Goal: Find specific page/section: Find specific page/section

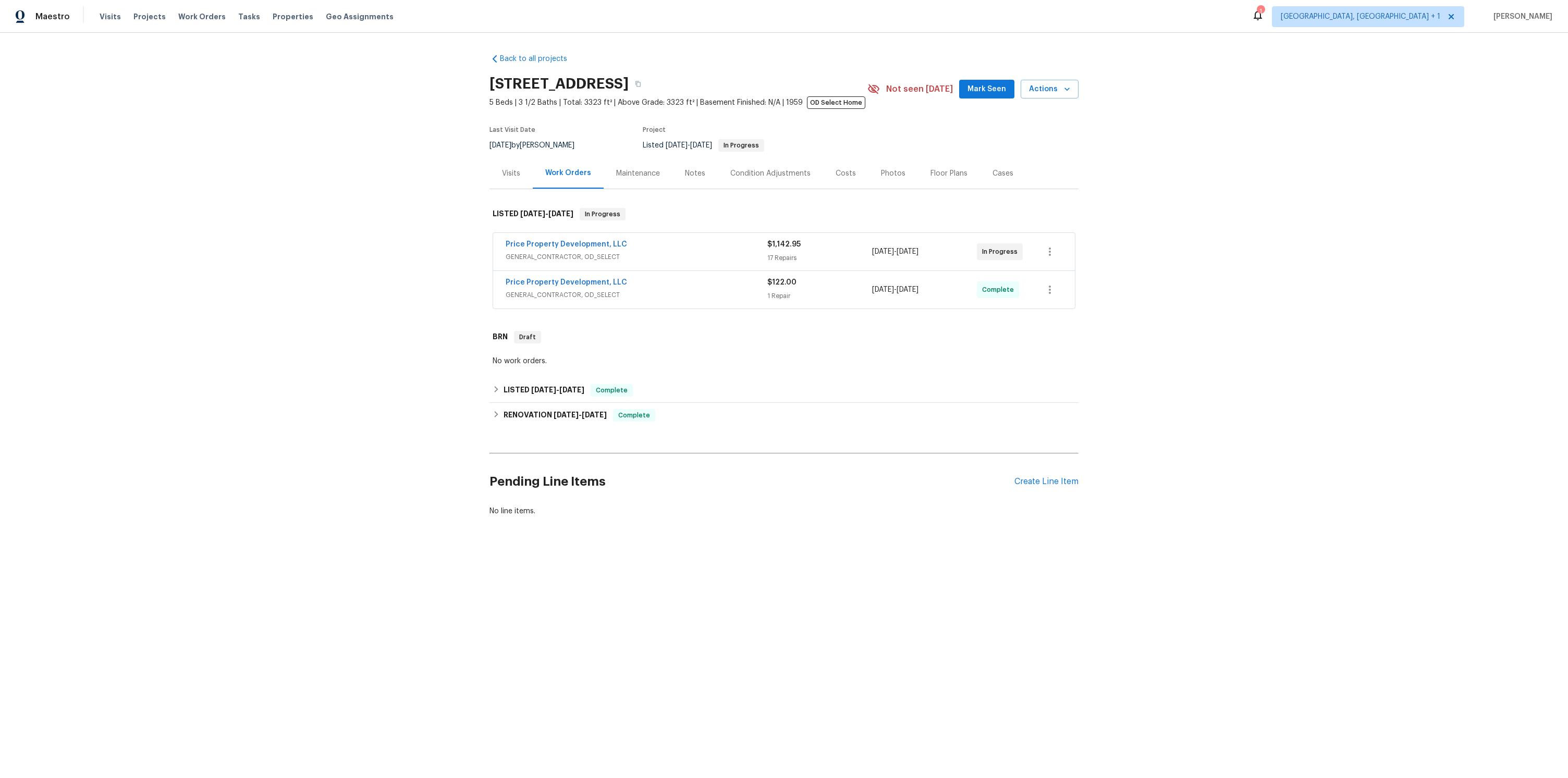
click at [693, 174] on div "Notes" at bounding box center [695, 174] width 20 height 10
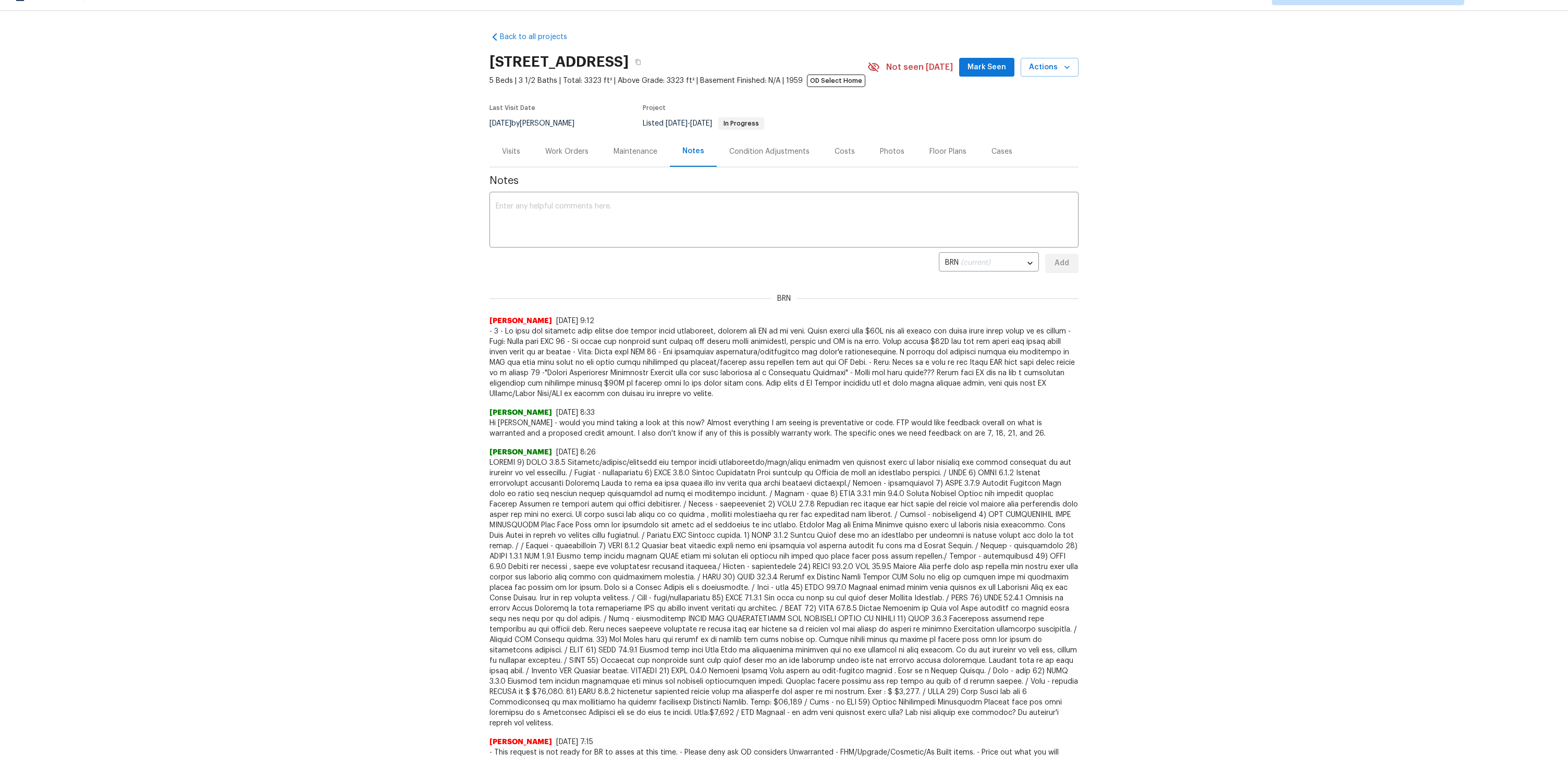
drag, startPoint x: 560, startPoint y: 154, endPoint x: 620, endPoint y: 159, distance: 60.2
click at [560, 154] on div "Work Orders" at bounding box center [567, 152] width 43 height 10
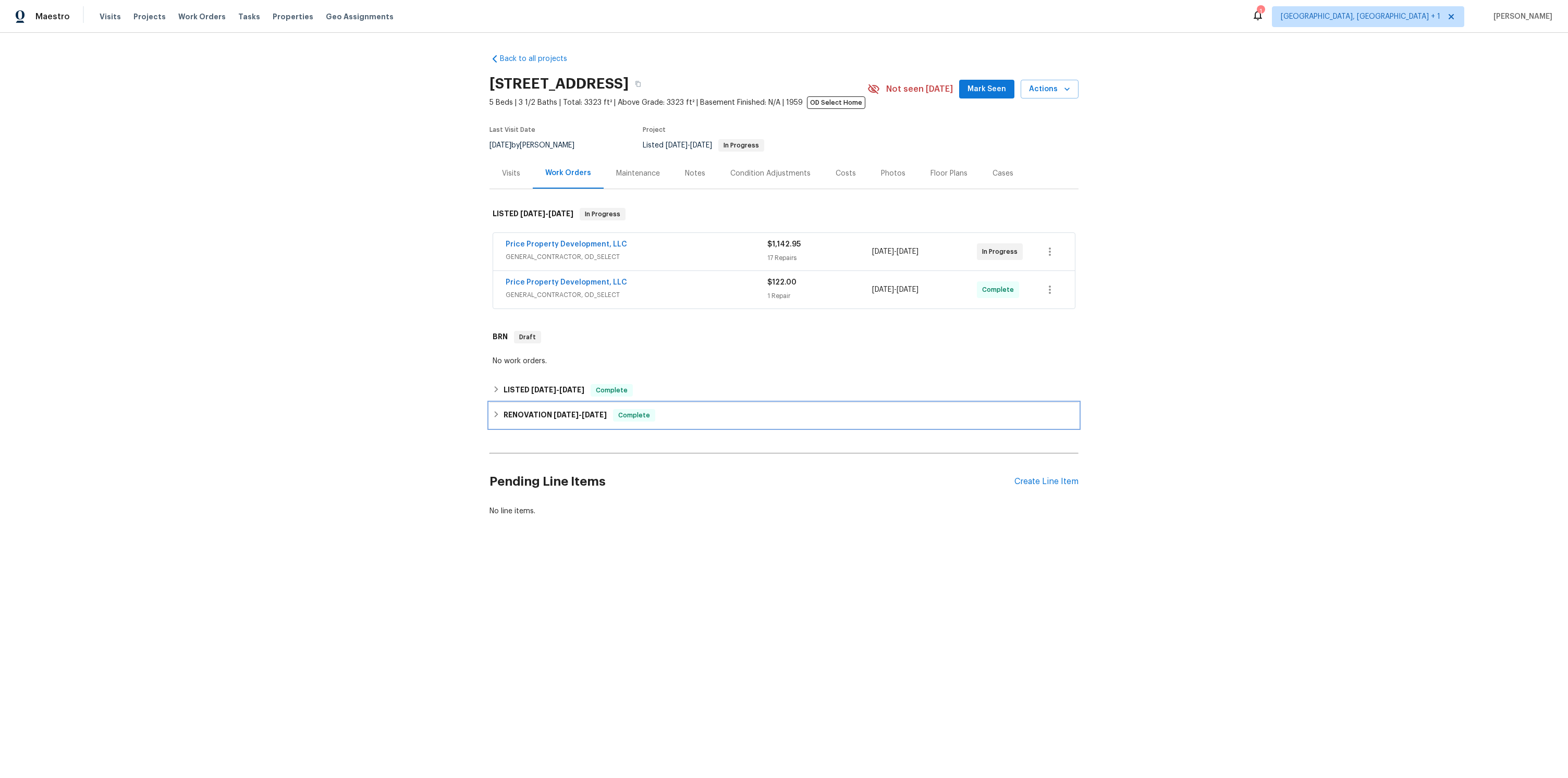
click at [496, 415] on icon at bounding box center [497, 414] width 7 height 7
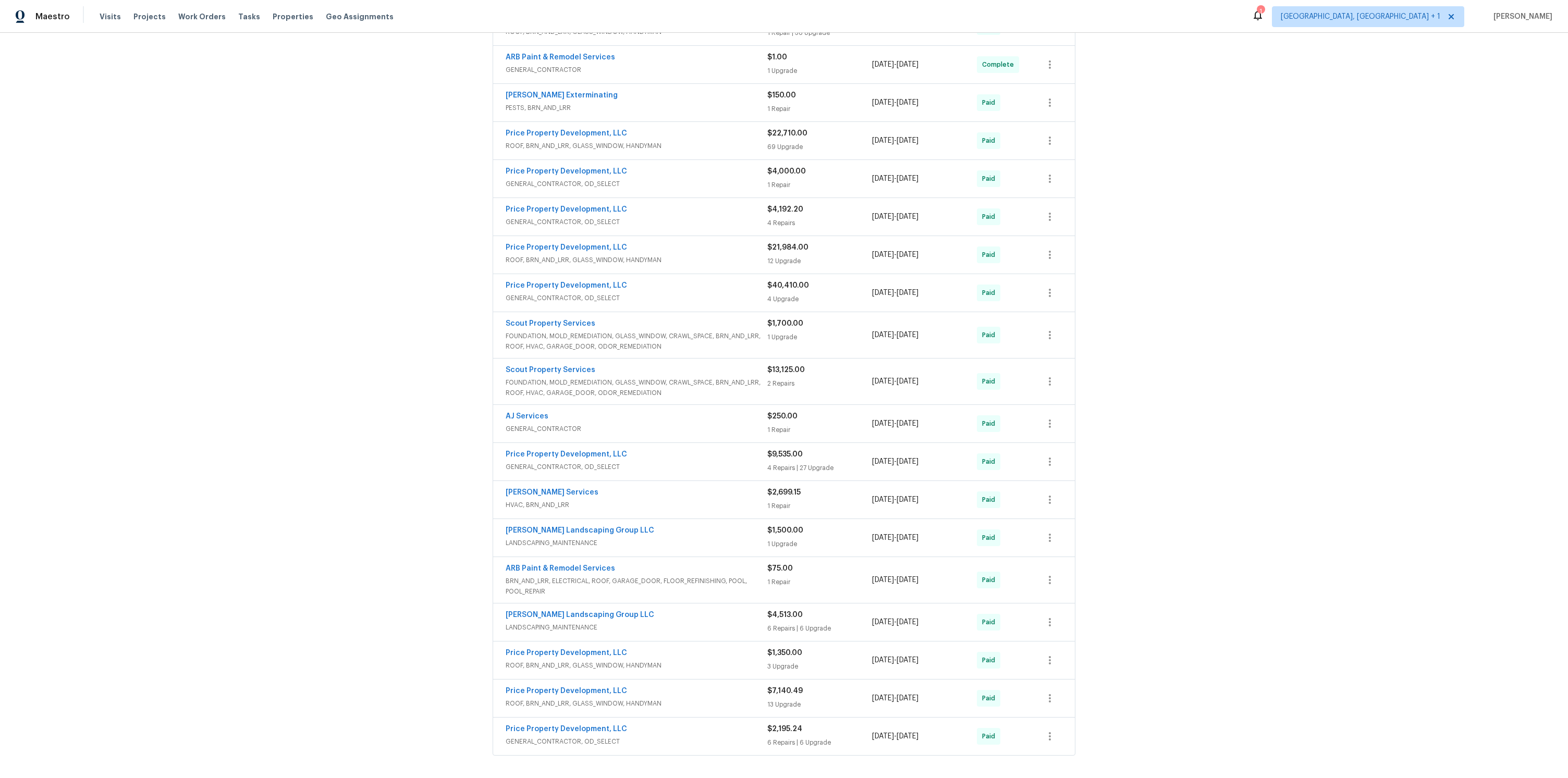
scroll to position [922, 0]
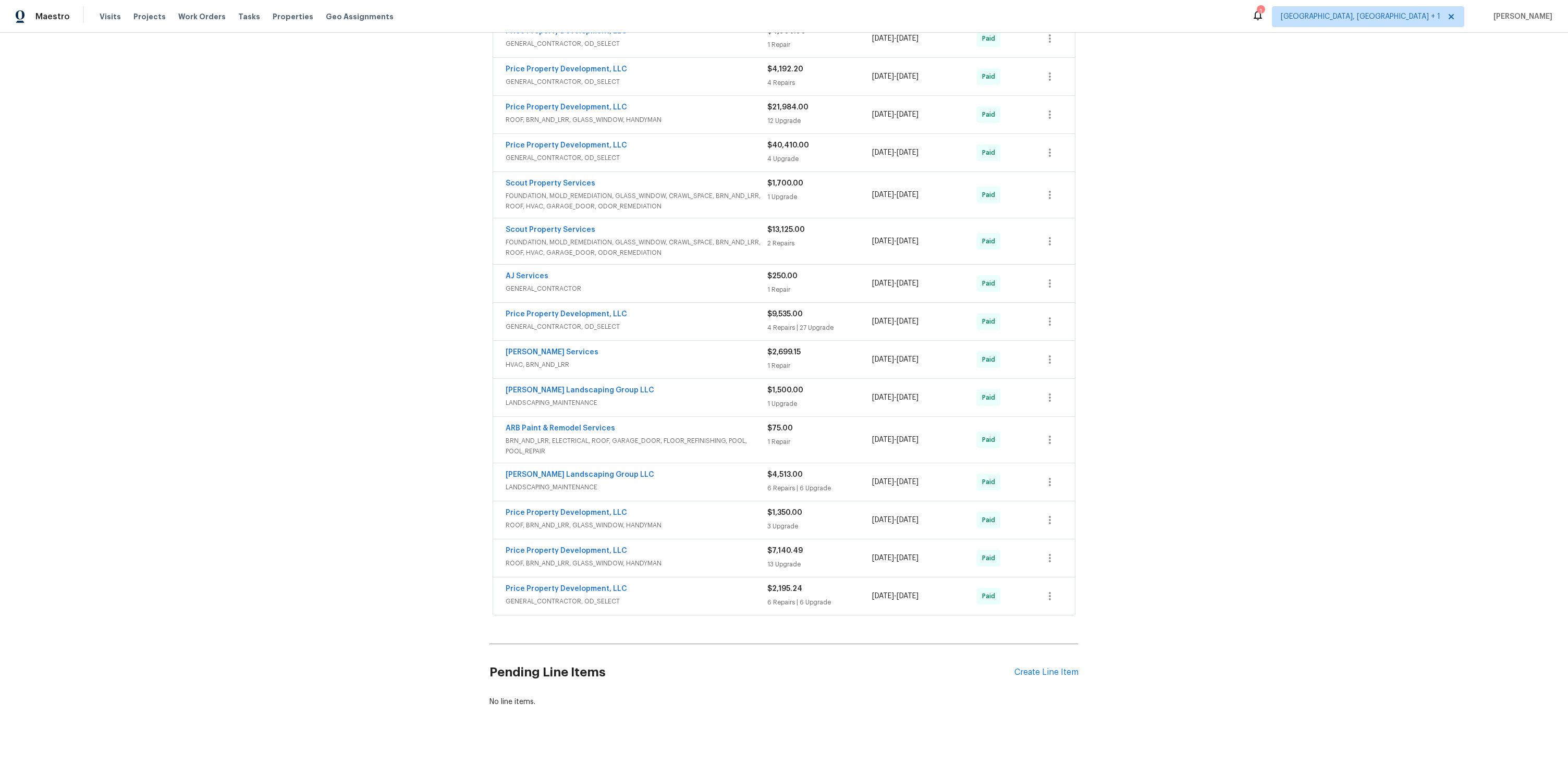
click at [707, 586] on div "Price Property Development, LLC" at bounding box center [637, 589] width 262 height 13
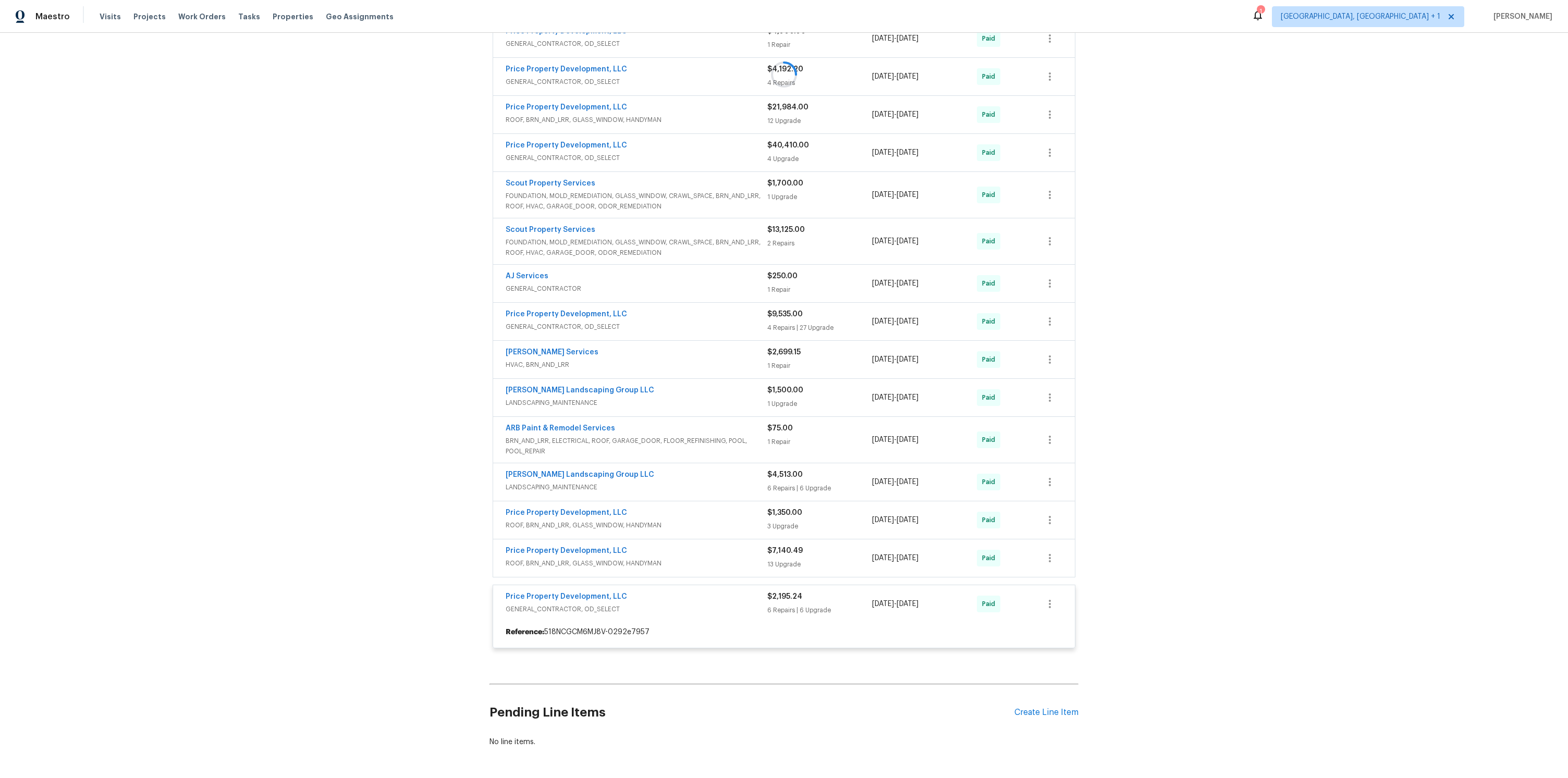
click at [713, 565] on div at bounding box center [783, 74] width 589 height 1169
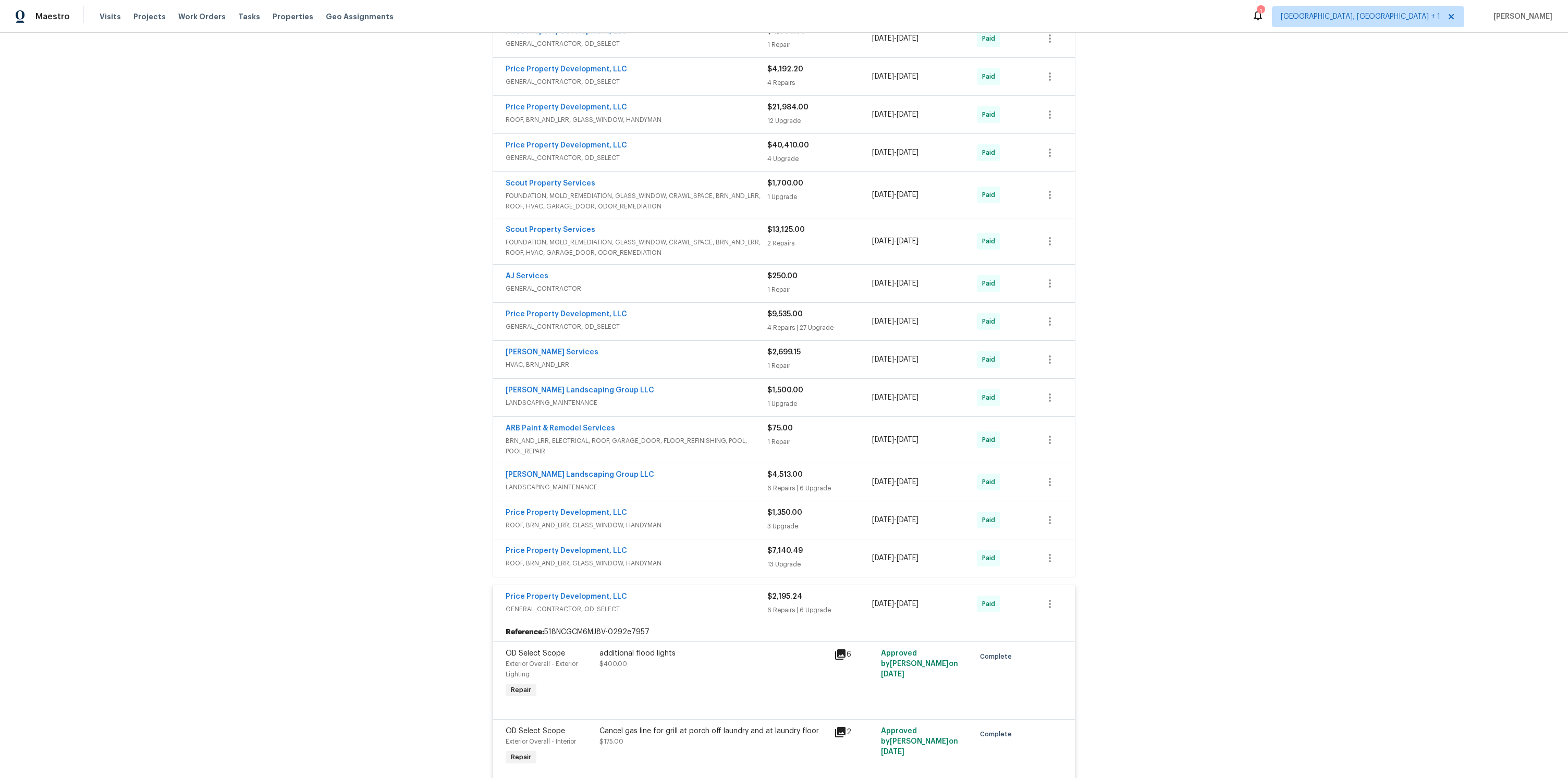
click at [705, 557] on div "Price Property Development, LLC" at bounding box center [637, 552] width 262 height 13
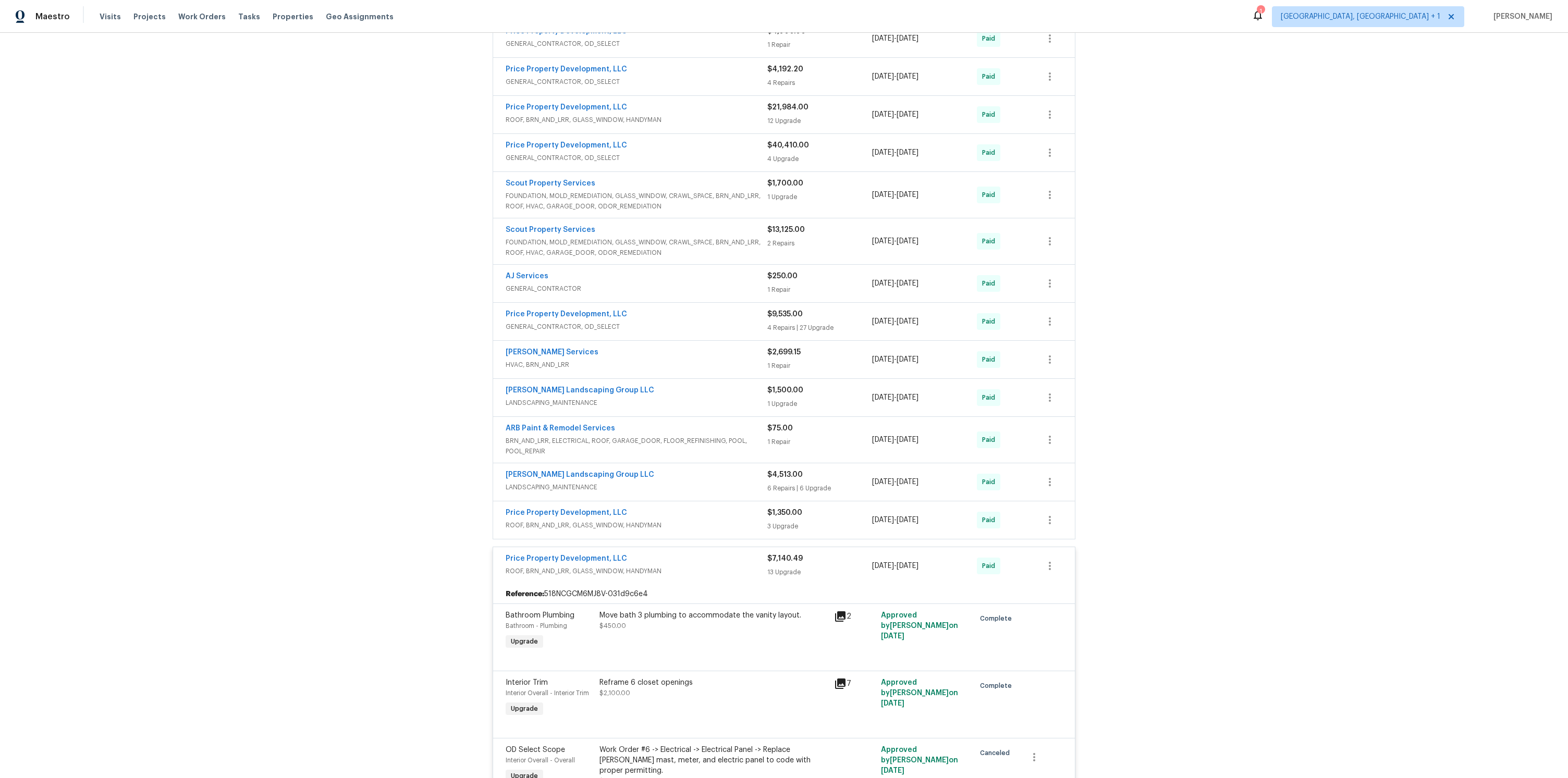
click at [713, 519] on div "Price Property Development, LLC" at bounding box center [637, 514] width 262 height 13
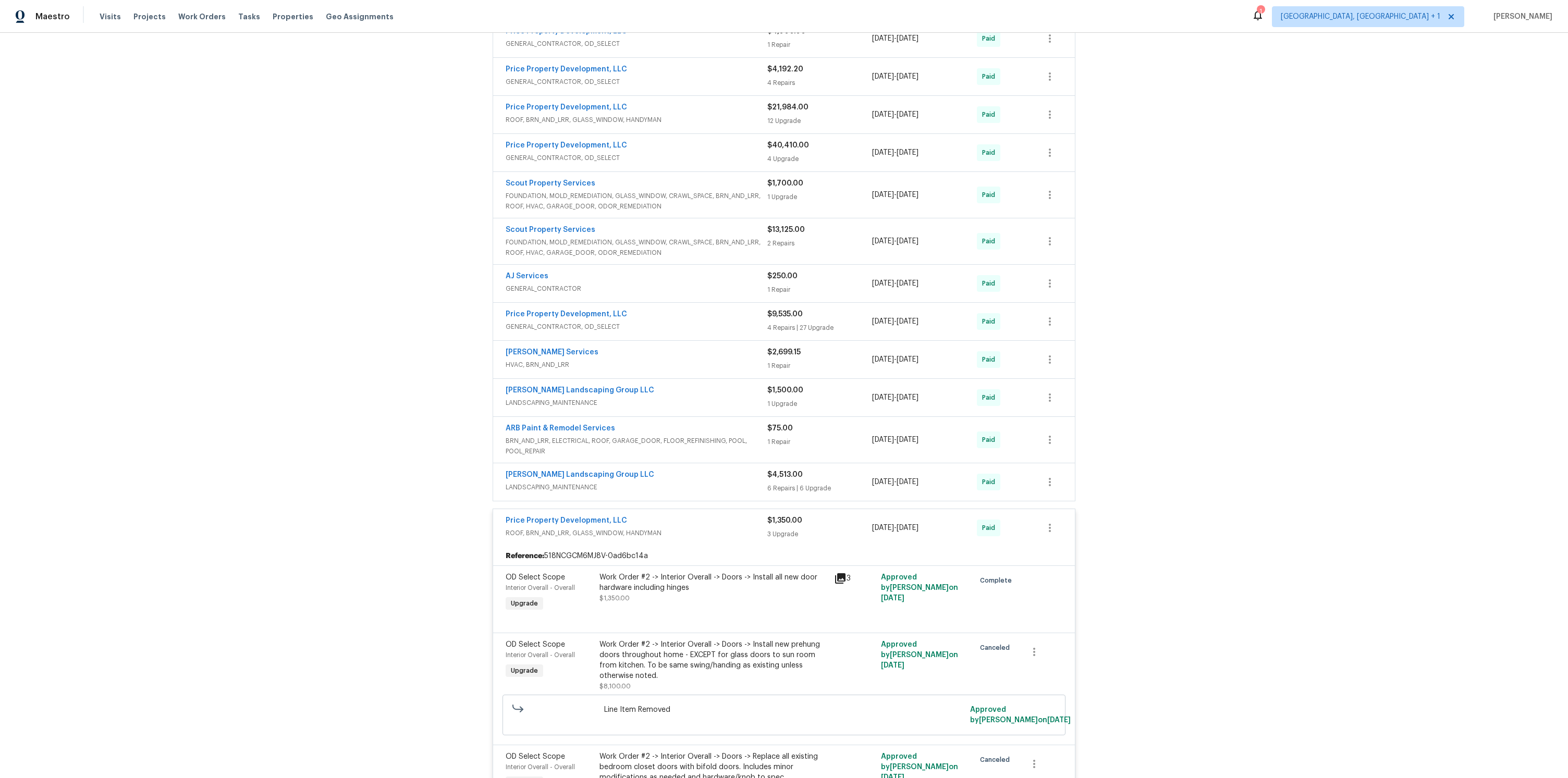
click at [715, 484] on span "LANDSCAPING_MAINTENANCE" at bounding box center [637, 488] width 262 height 10
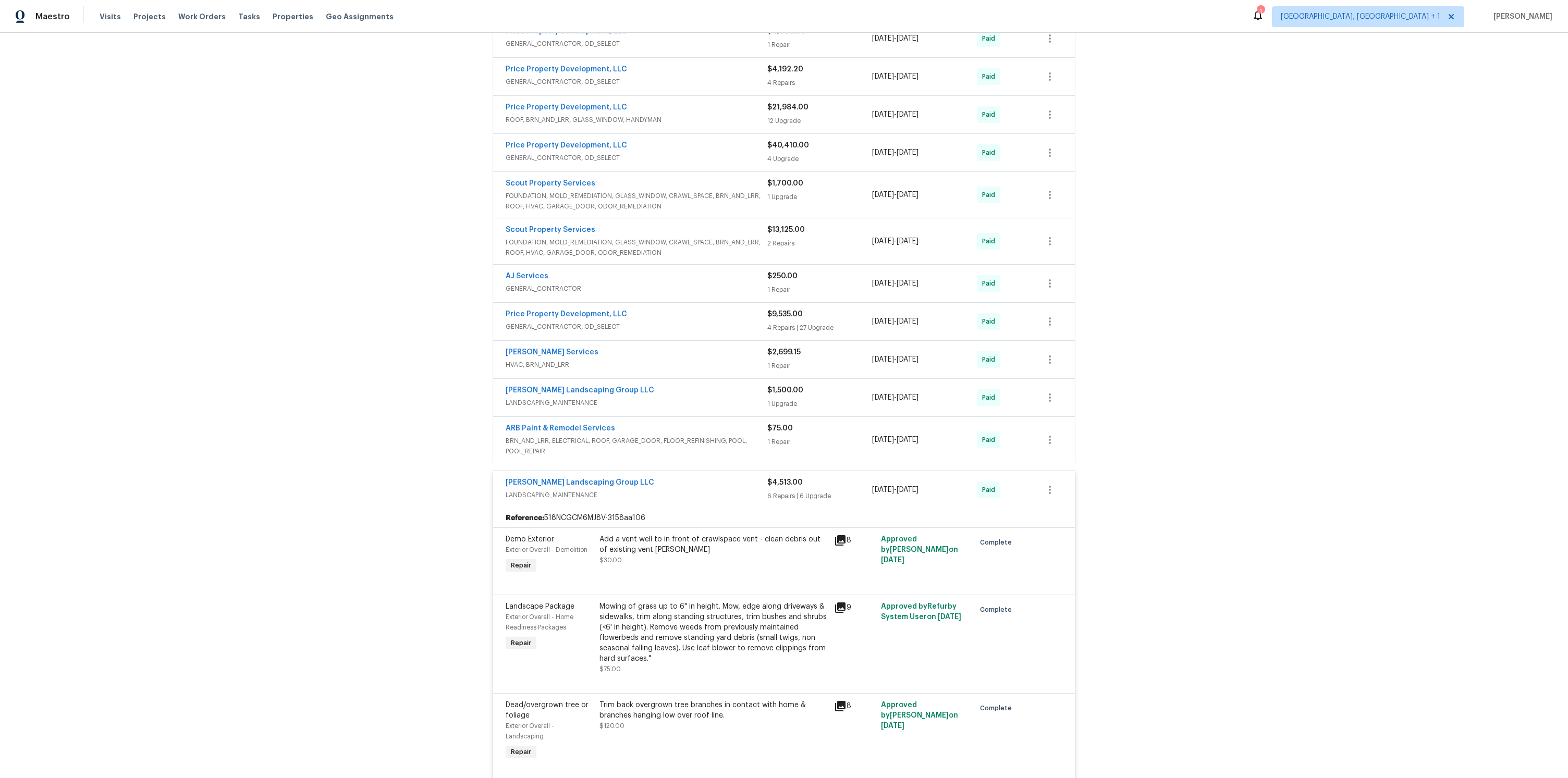
click at [724, 438] on span "BRN_AND_LRR, ELECTRICAL, ROOF, GARAGE_DOOR, FLOOR_REFINISHING, POOL, POOL_REPAIR" at bounding box center [637, 447] width 262 height 21
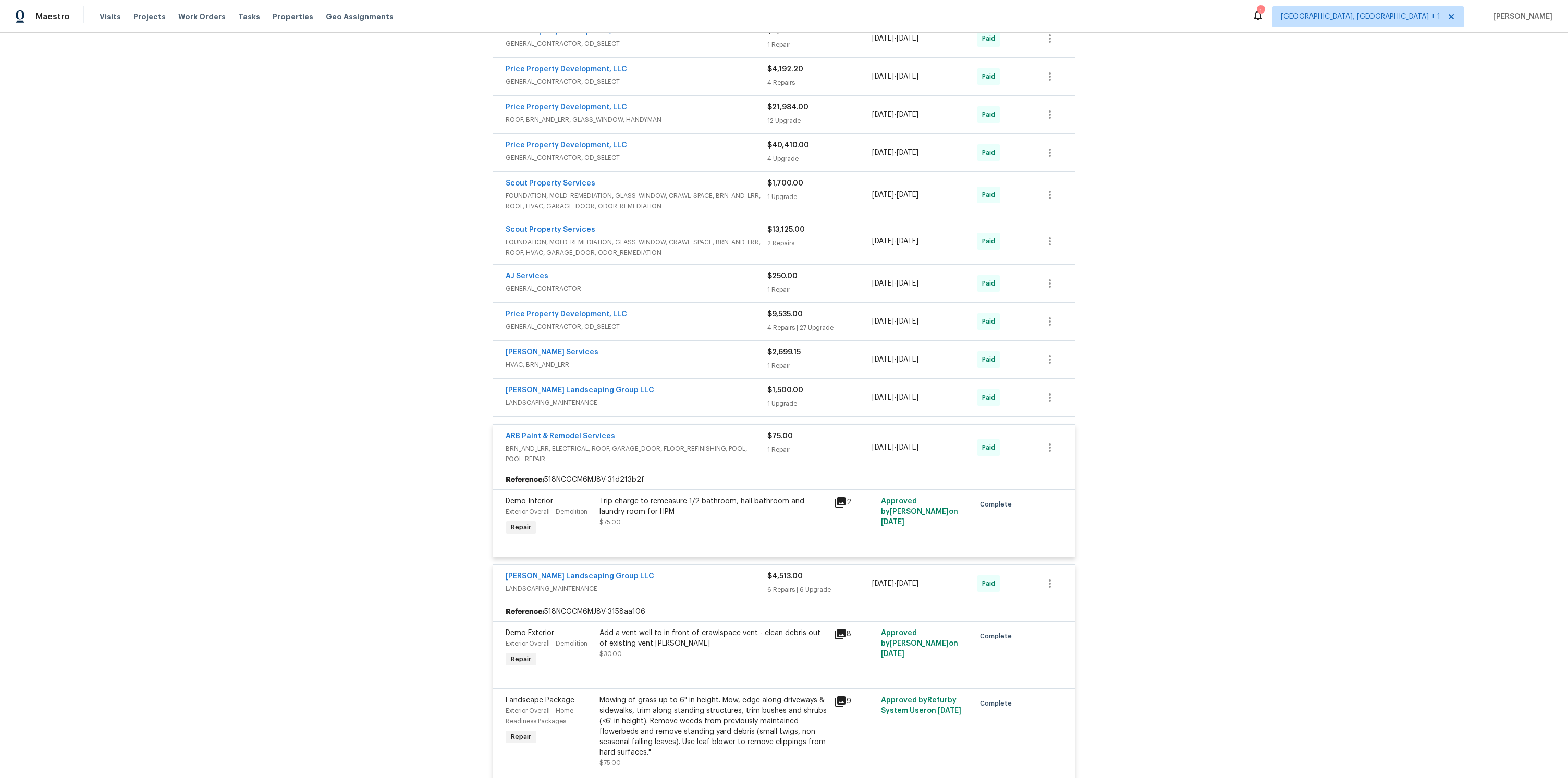
click at [714, 402] on span "LANDSCAPING_MAINTENANCE" at bounding box center [637, 403] width 262 height 10
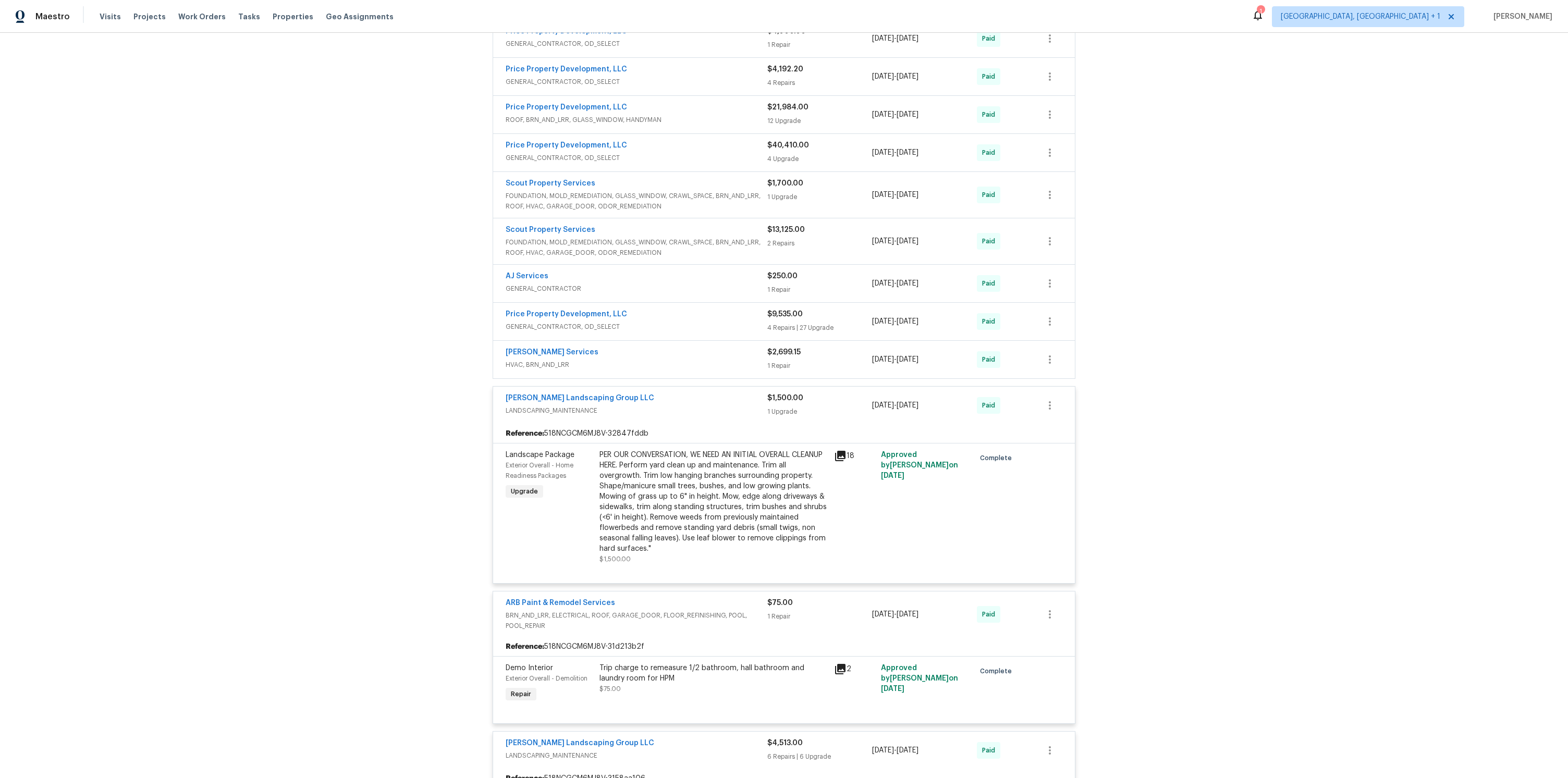
click at [705, 364] on span "HVAC, BRN_AND_LRR" at bounding box center [637, 365] width 262 height 10
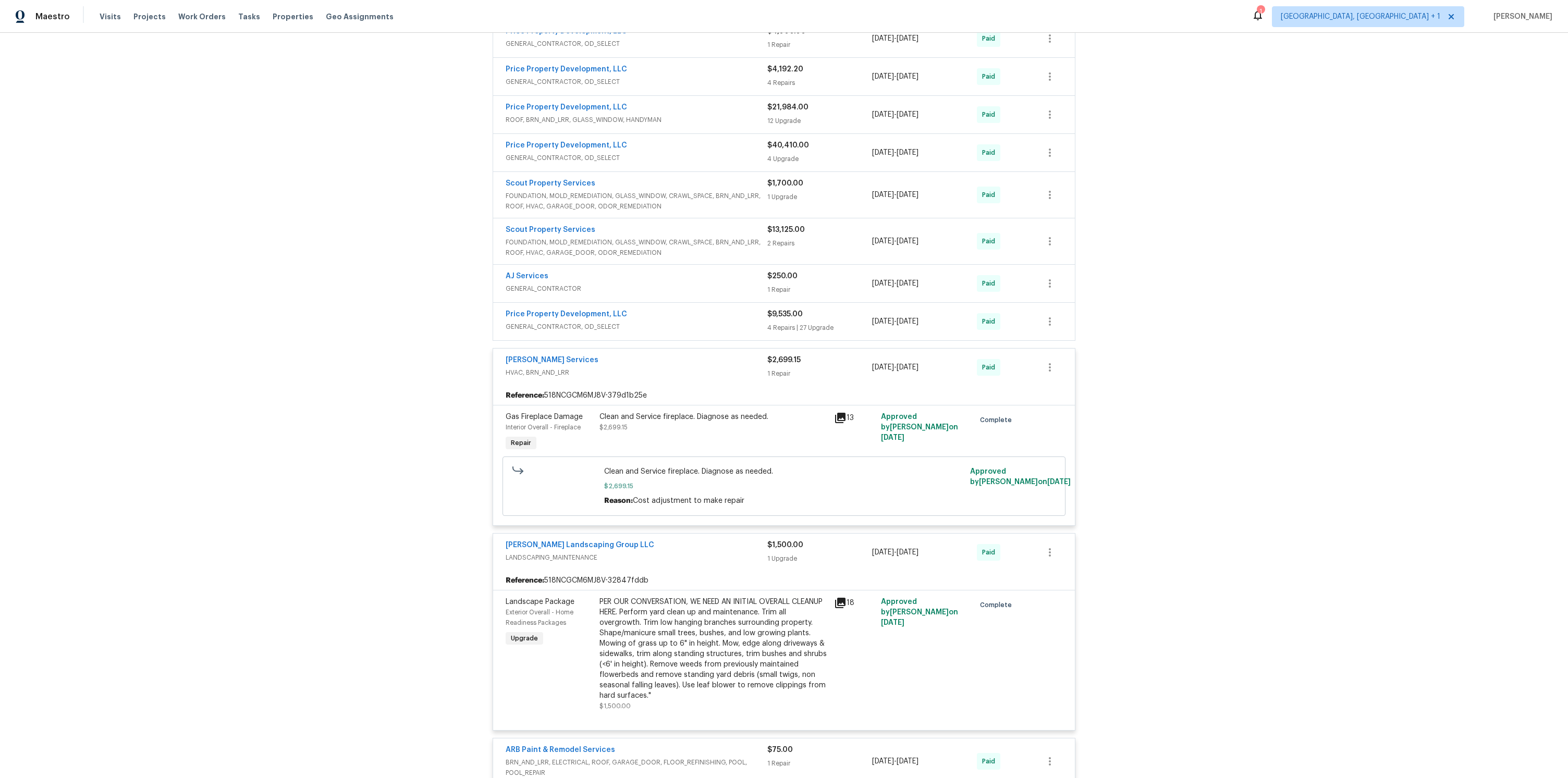
click at [692, 325] on span "GENERAL_CONTRACTOR, OD_SELECT" at bounding box center [637, 327] width 262 height 10
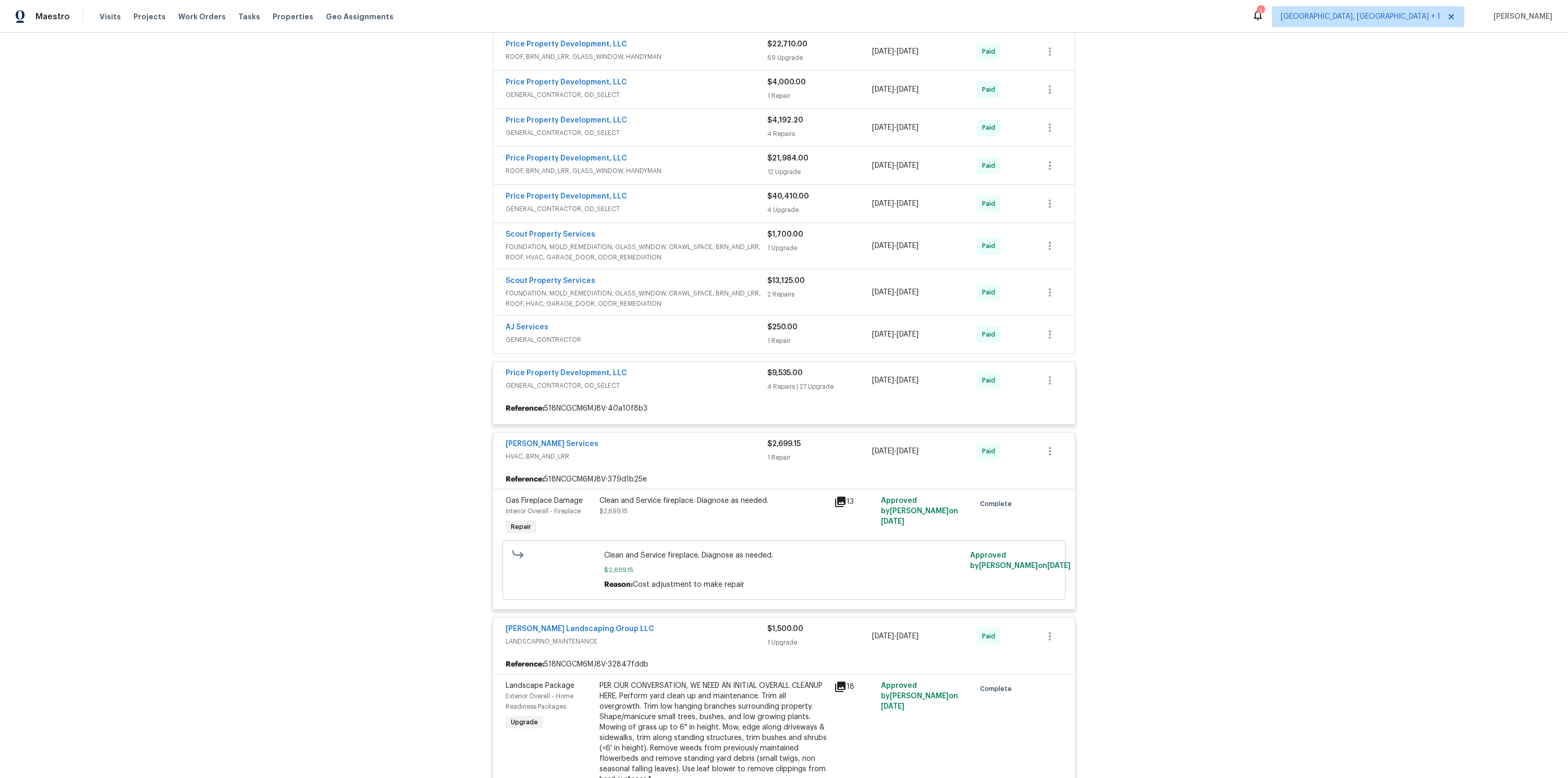
scroll to position [864, 0]
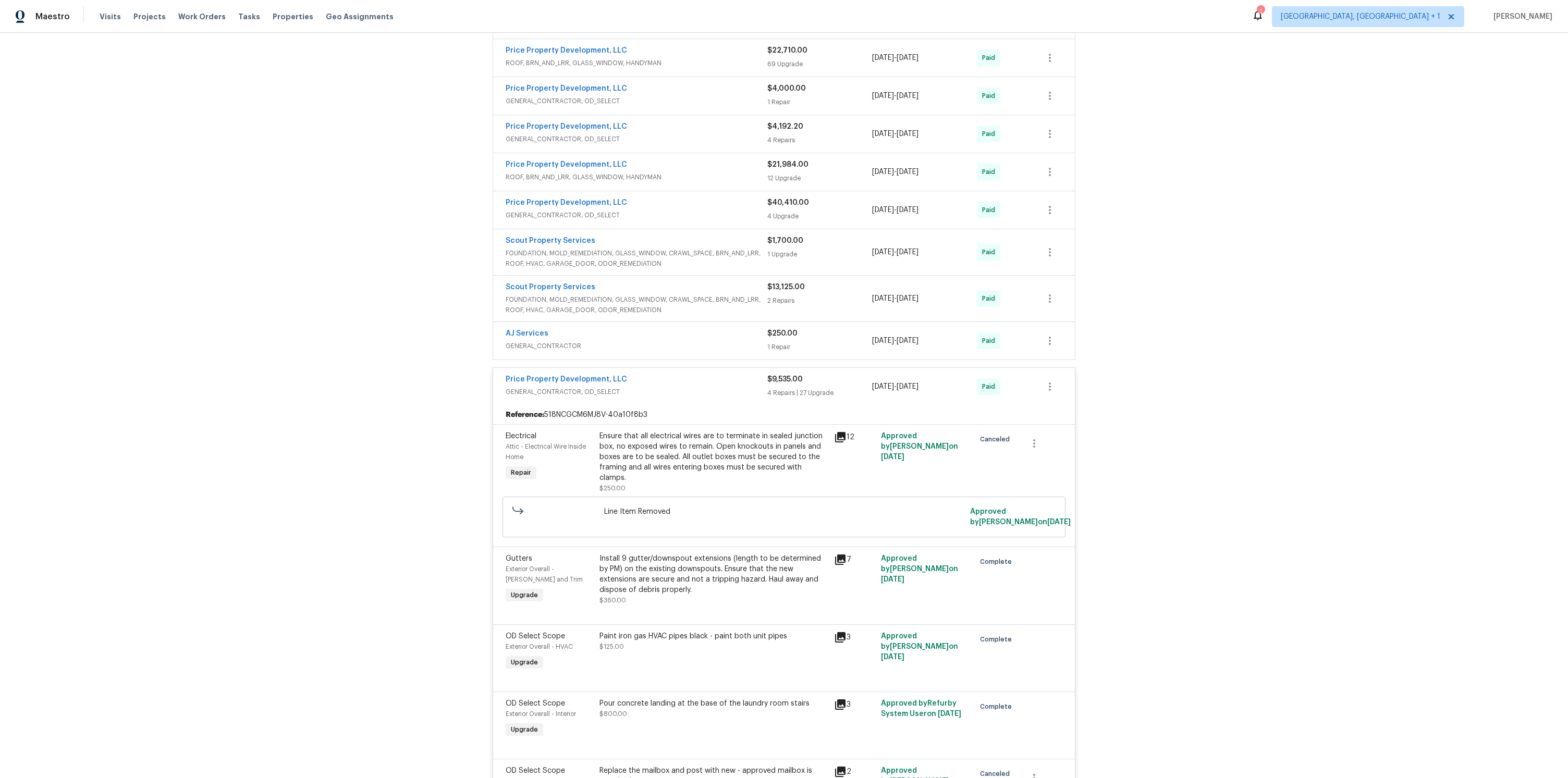
click at [708, 292] on div "Scout Property Services" at bounding box center [637, 288] width 262 height 13
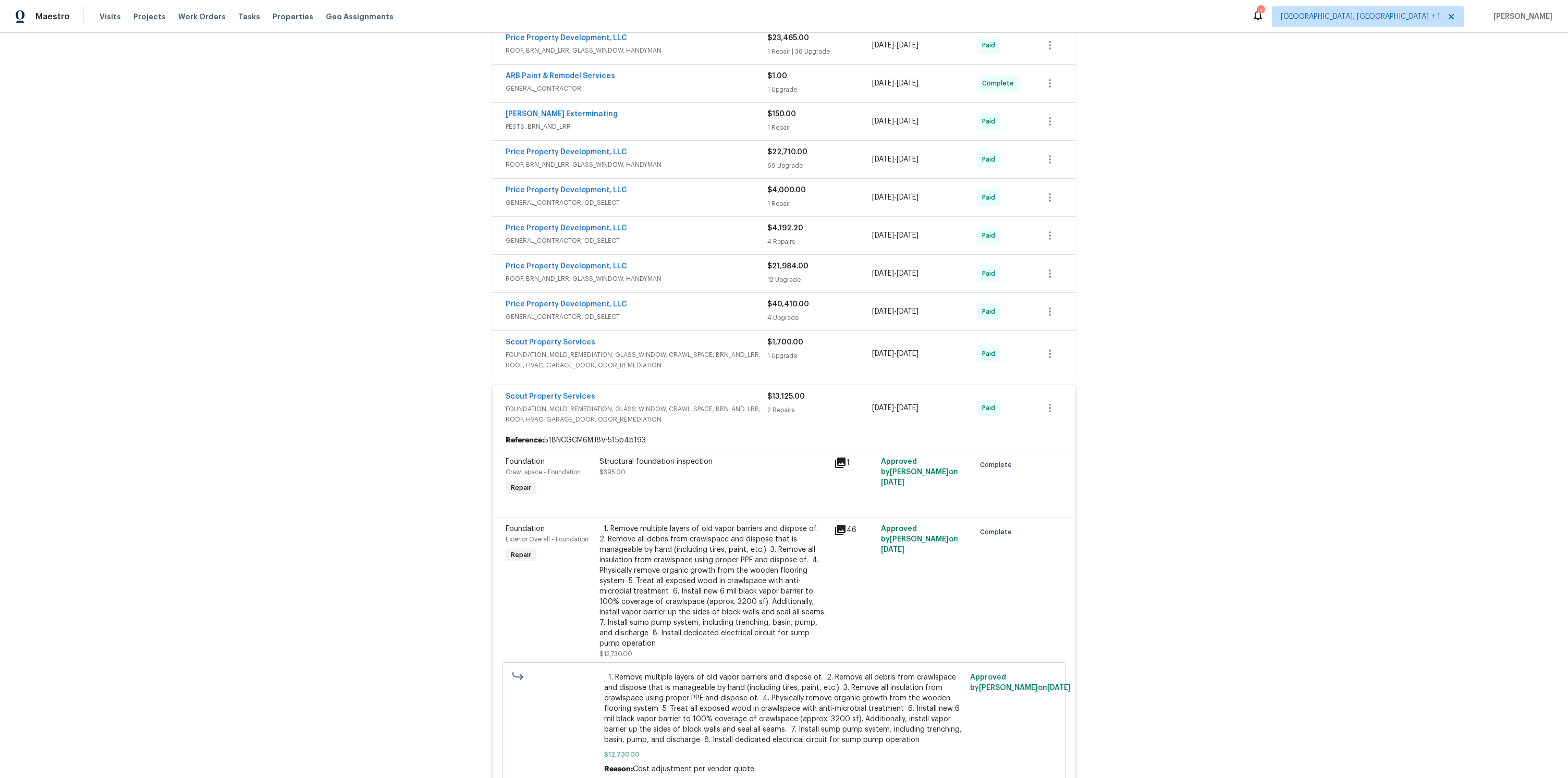
scroll to position [762, 0]
click at [715, 353] on span "FOUNDATION, MOLD_REMEDIATION, GLASS_WINDOW, CRAWL_SPACE, BRN_AND_LRR, ROOF, HVA…" at bounding box center [637, 361] width 262 height 21
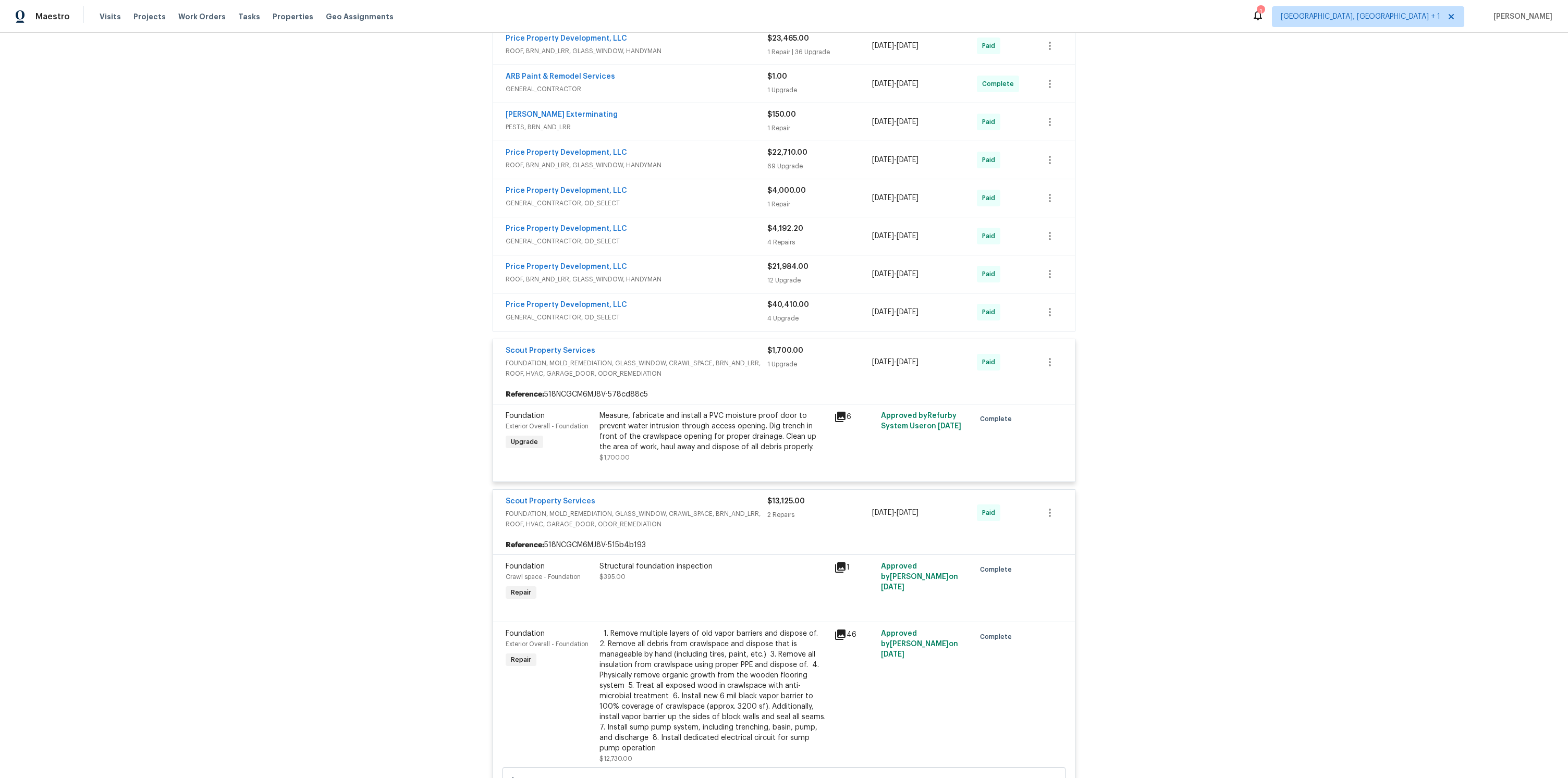
click at [711, 322] on span "GENERAL_CONTRACTOR, OD_SELECT" at bounding box center [637, 317] width 262 height 10
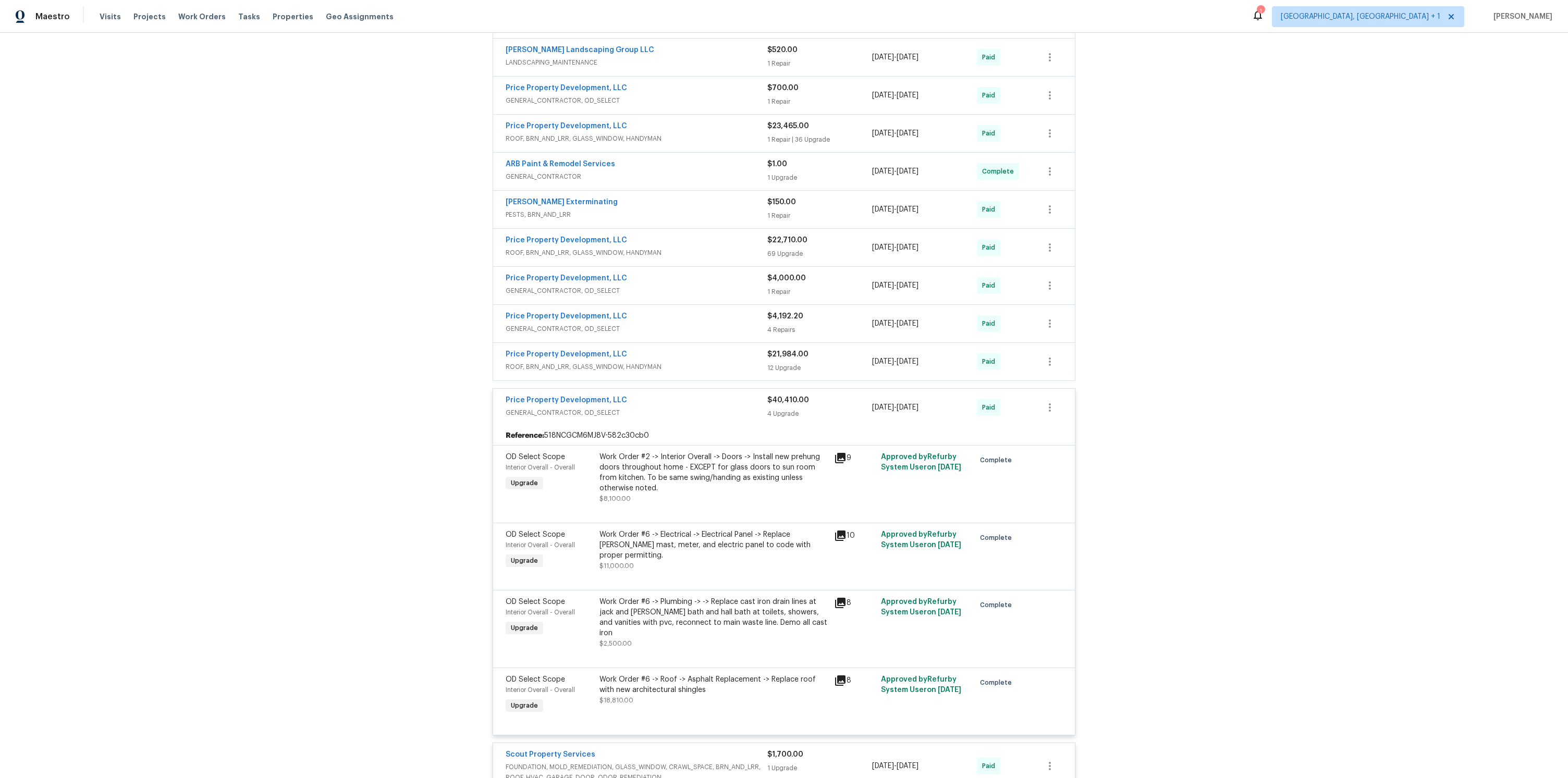
scroll to position [673, 0]
click at [708, 366] on span "ROOF, BRN_AND_LRR, GLASS_WINDOW, HANDYMAN" at bounding box center [637, 369] width 262 height 10
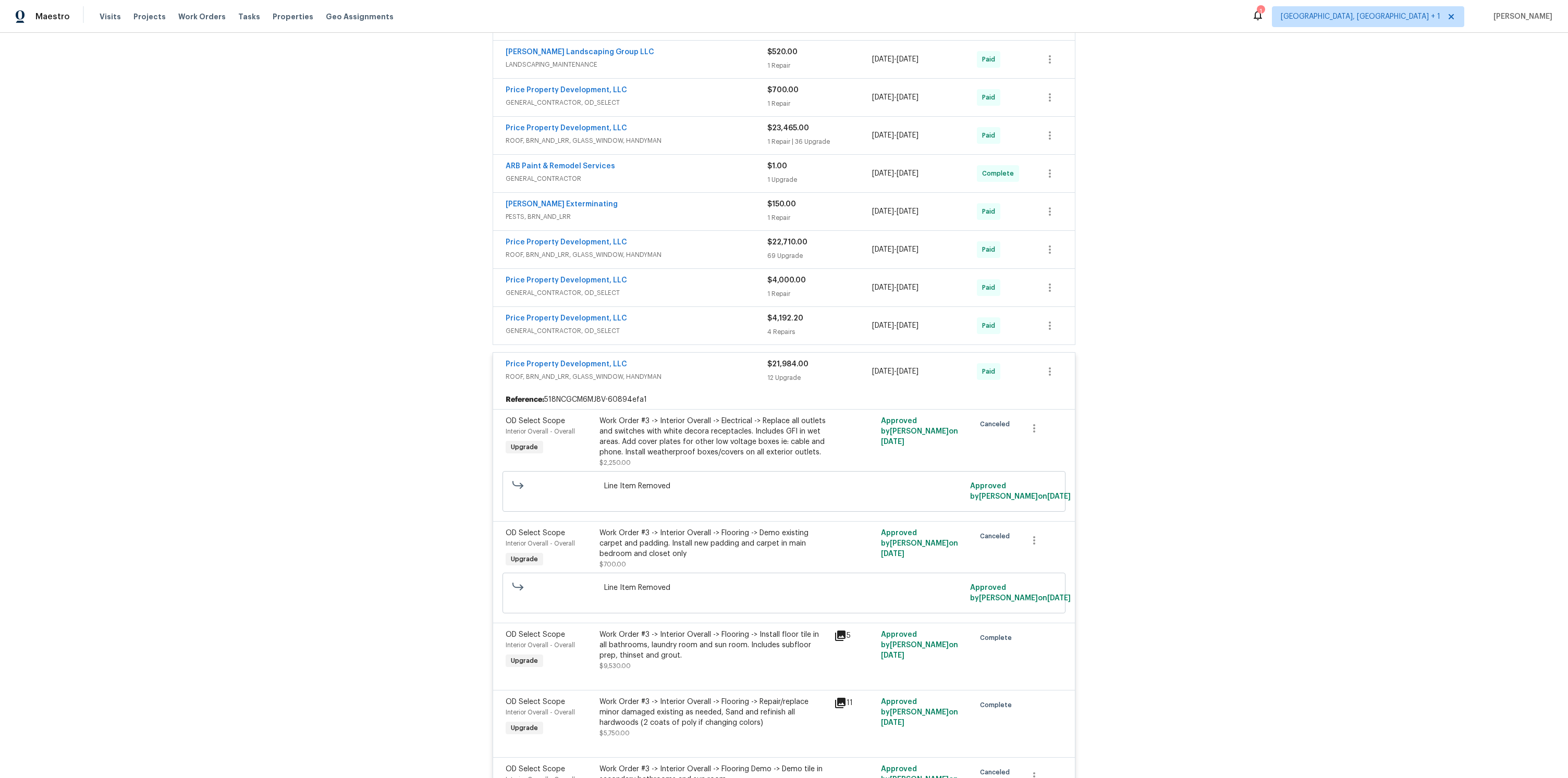
click at [709, 324] on div "Price Property Development, LLC" at bounding box center [637, 319] width 262 height 13
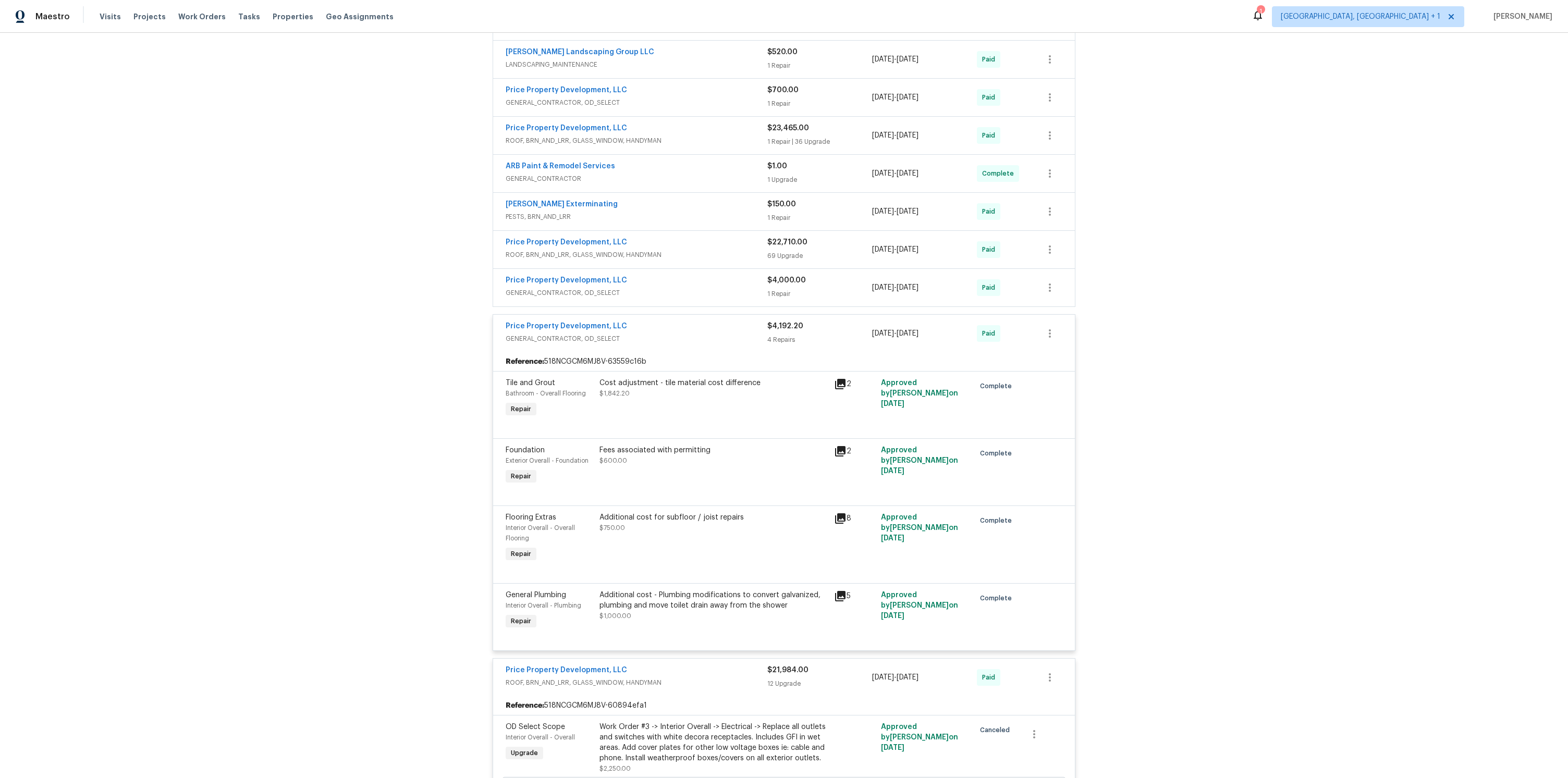
click at [710, 288] on span "GENERAL_CONTRACTOR, OD_SELECT" at bounding box center [637, 293] width 262 height 10
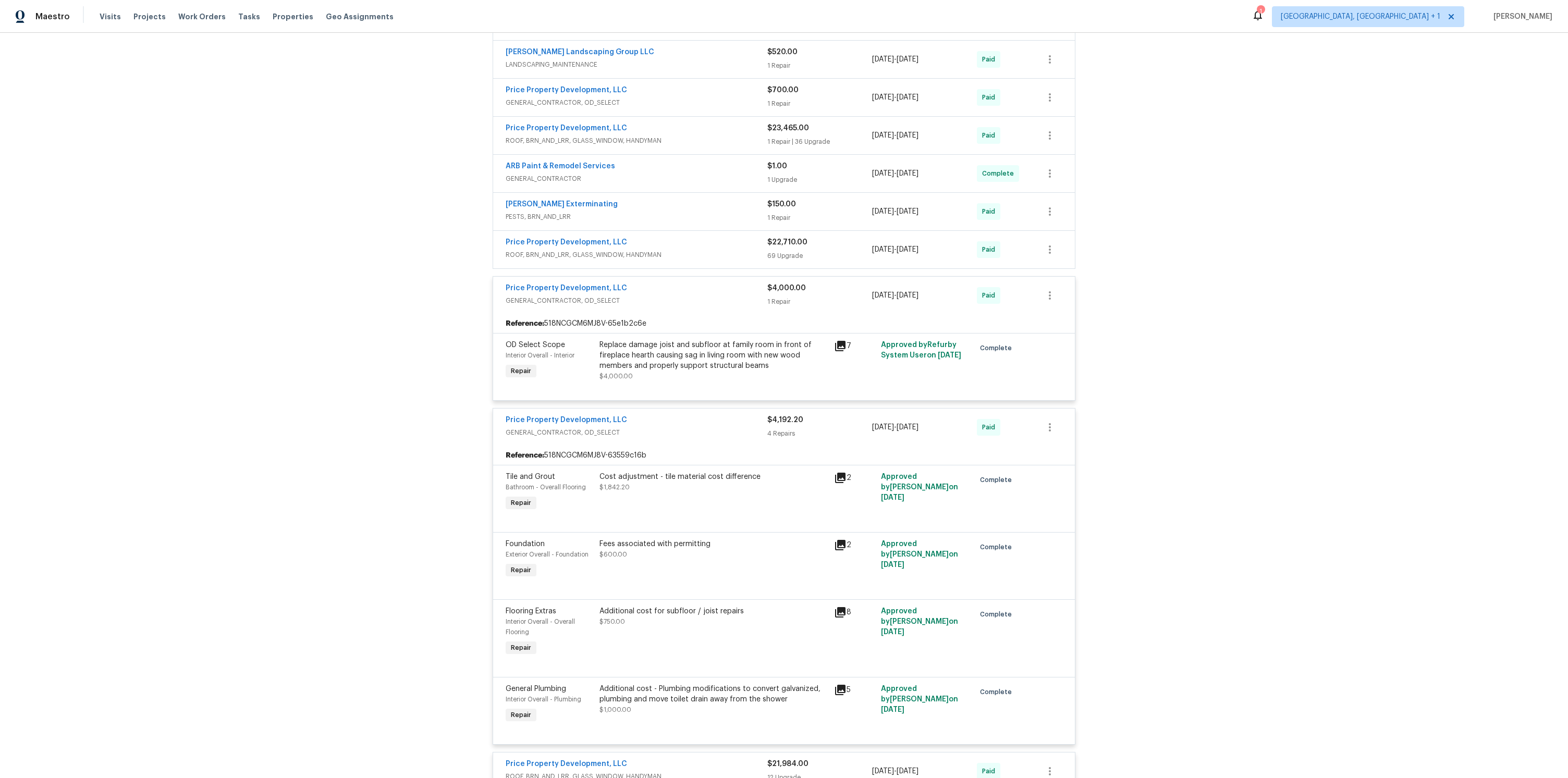
click at [701, 251] on span "ROOF, BRN_AND_LRR, GLASS_WINDOW, HANDYMAN" at bounding box center [637, 255] width 262 height 10
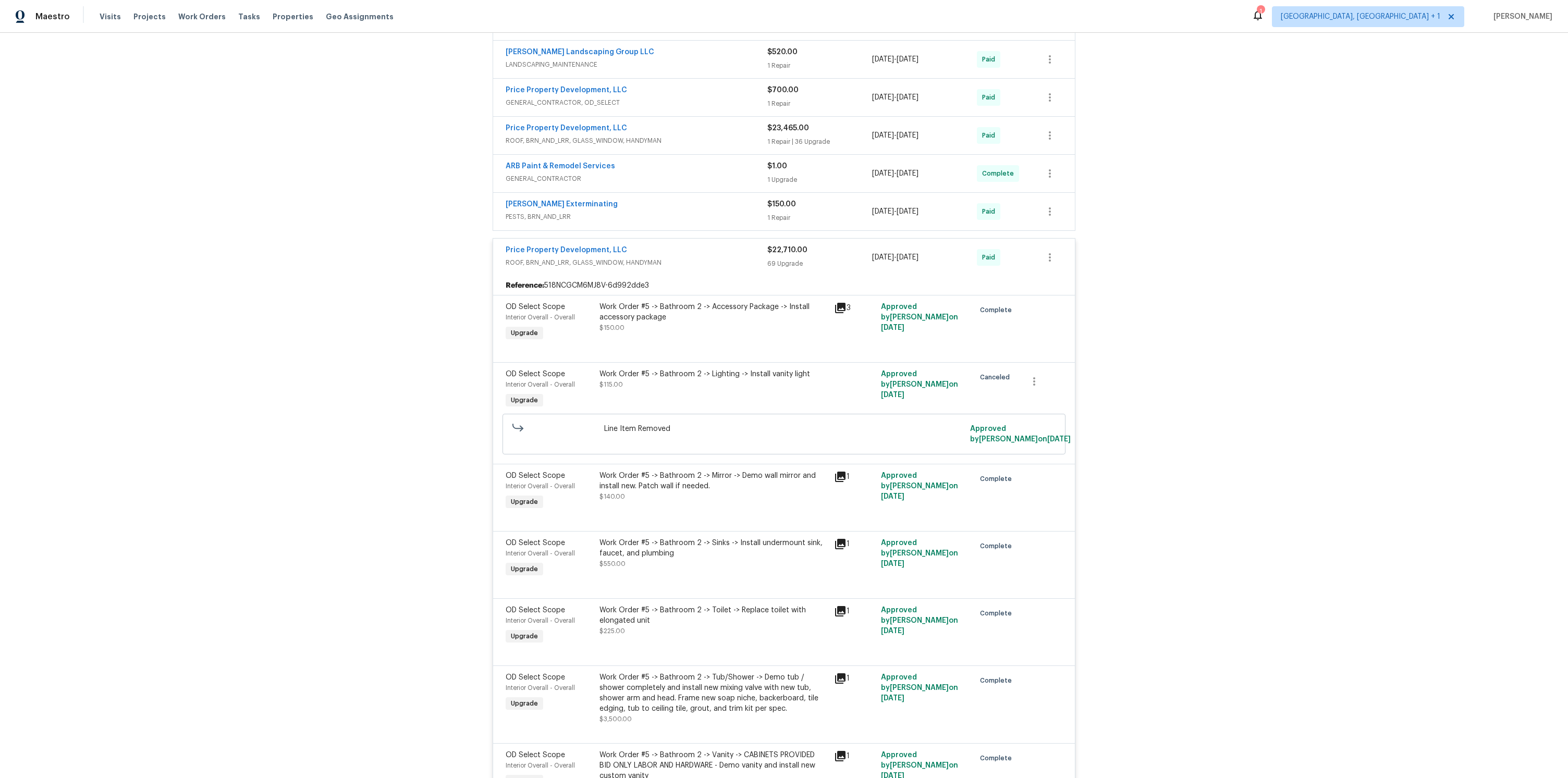
click at [721, 203] on div "[PERSON_NAME] Exterminating" at bounding box center [637, 205] width 262 height 13
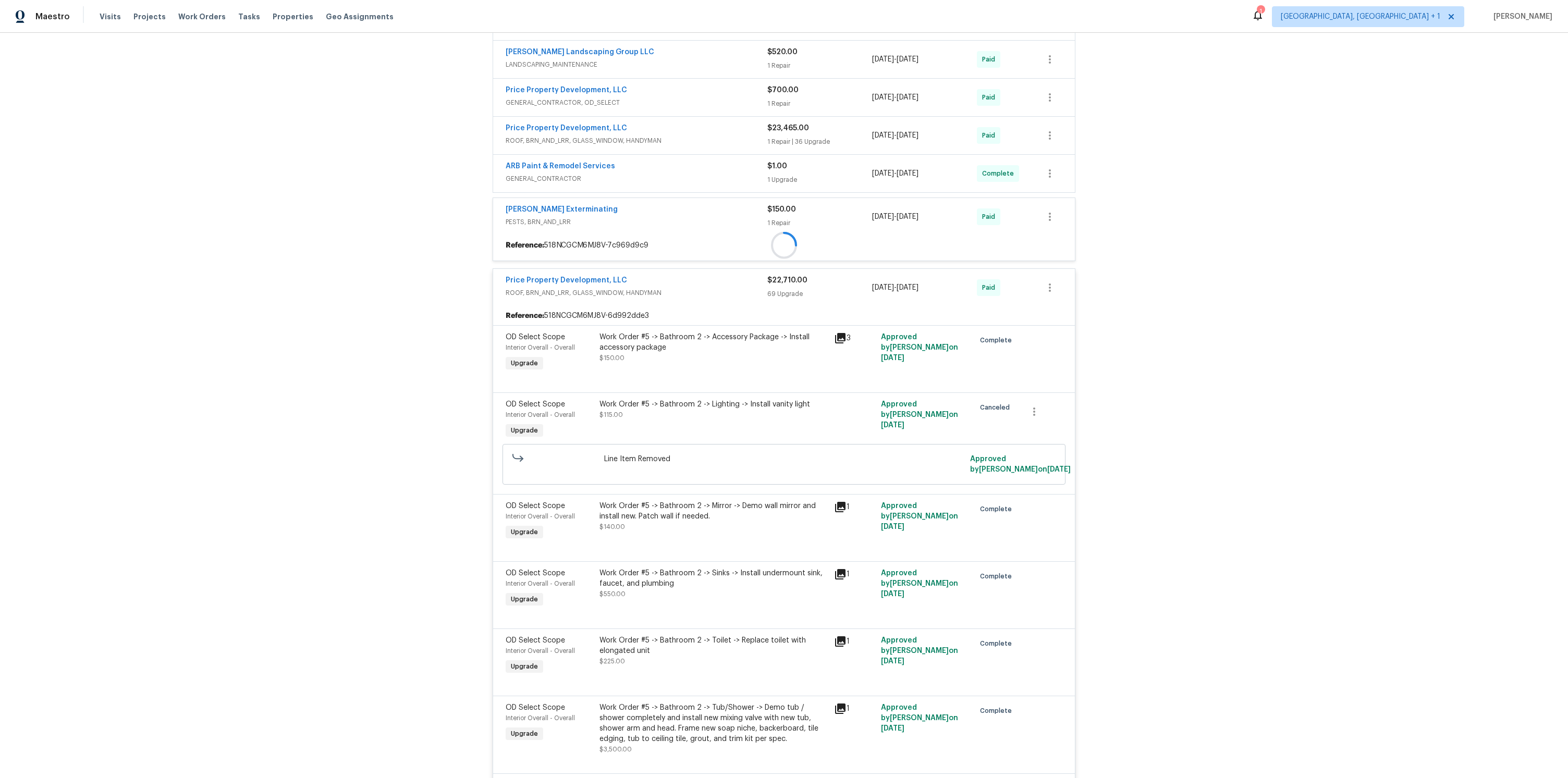
scroll to position [525, 0]
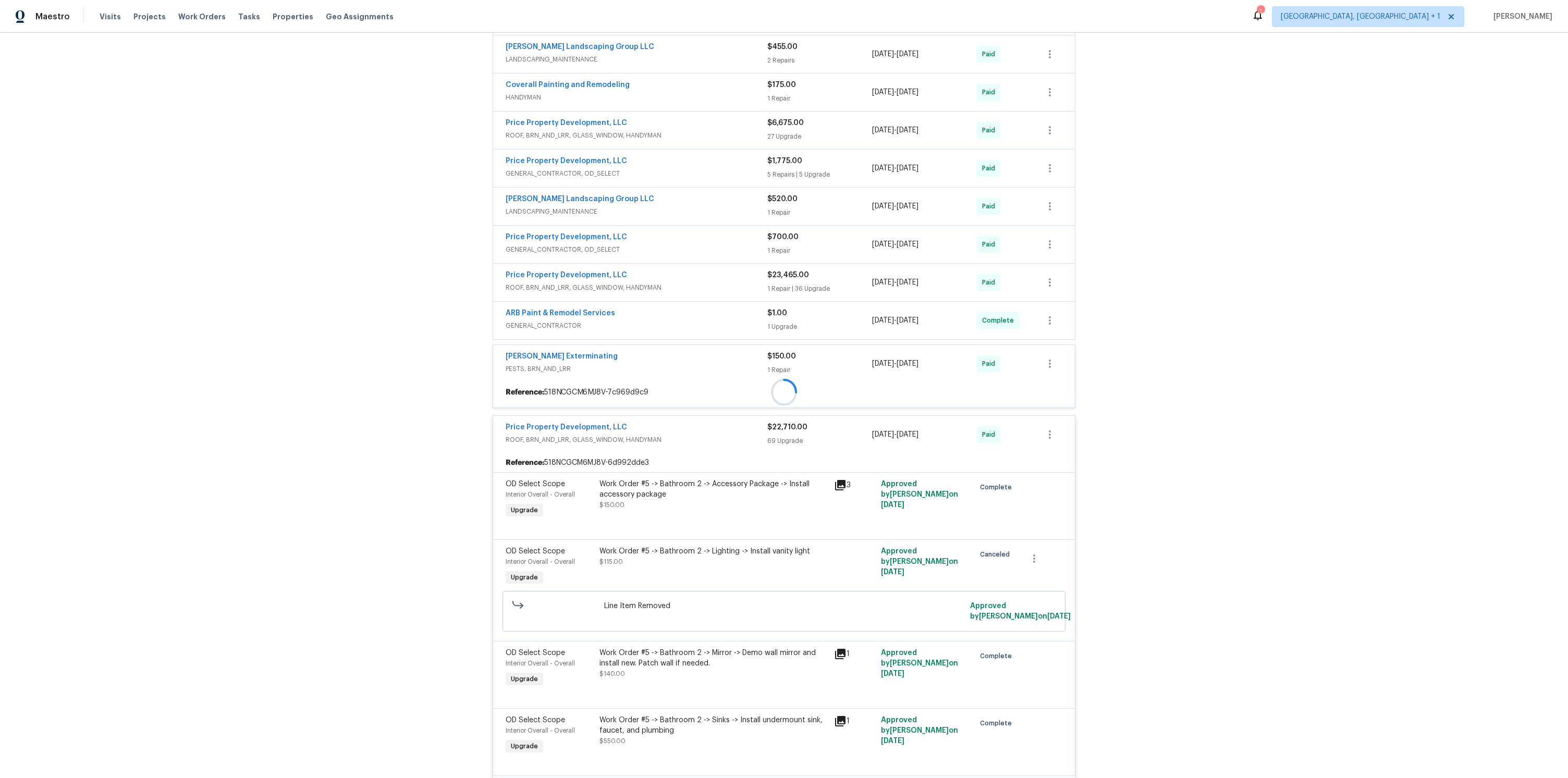
click at [738, 323] on span "GENERAL_CONTRACTOR" at bounding box center [637, 326] width 262 height 10
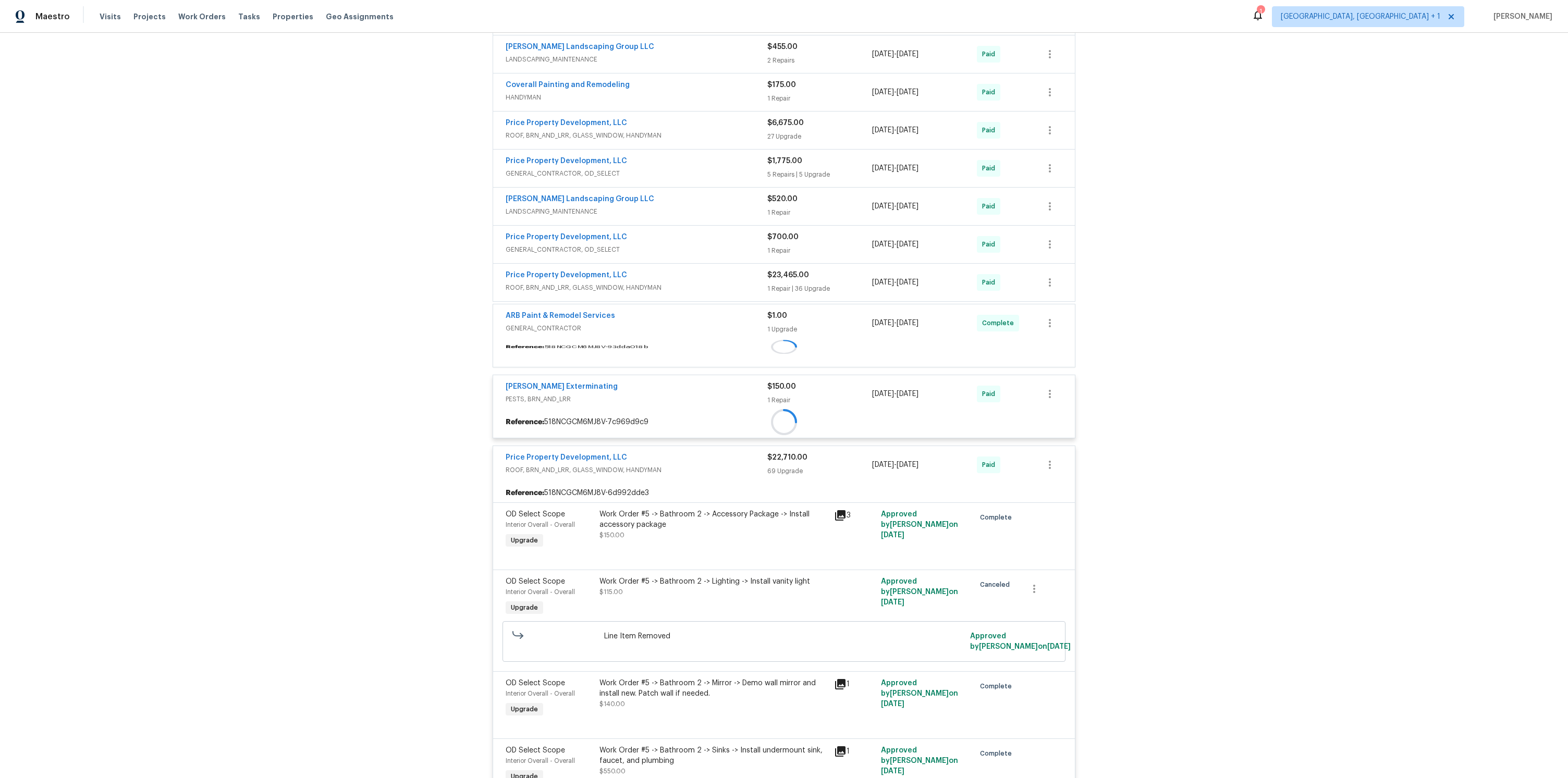
click at [727, 281] on div "Price Property Development, LLC" at bounding box center [637, 276] width 262 height 13
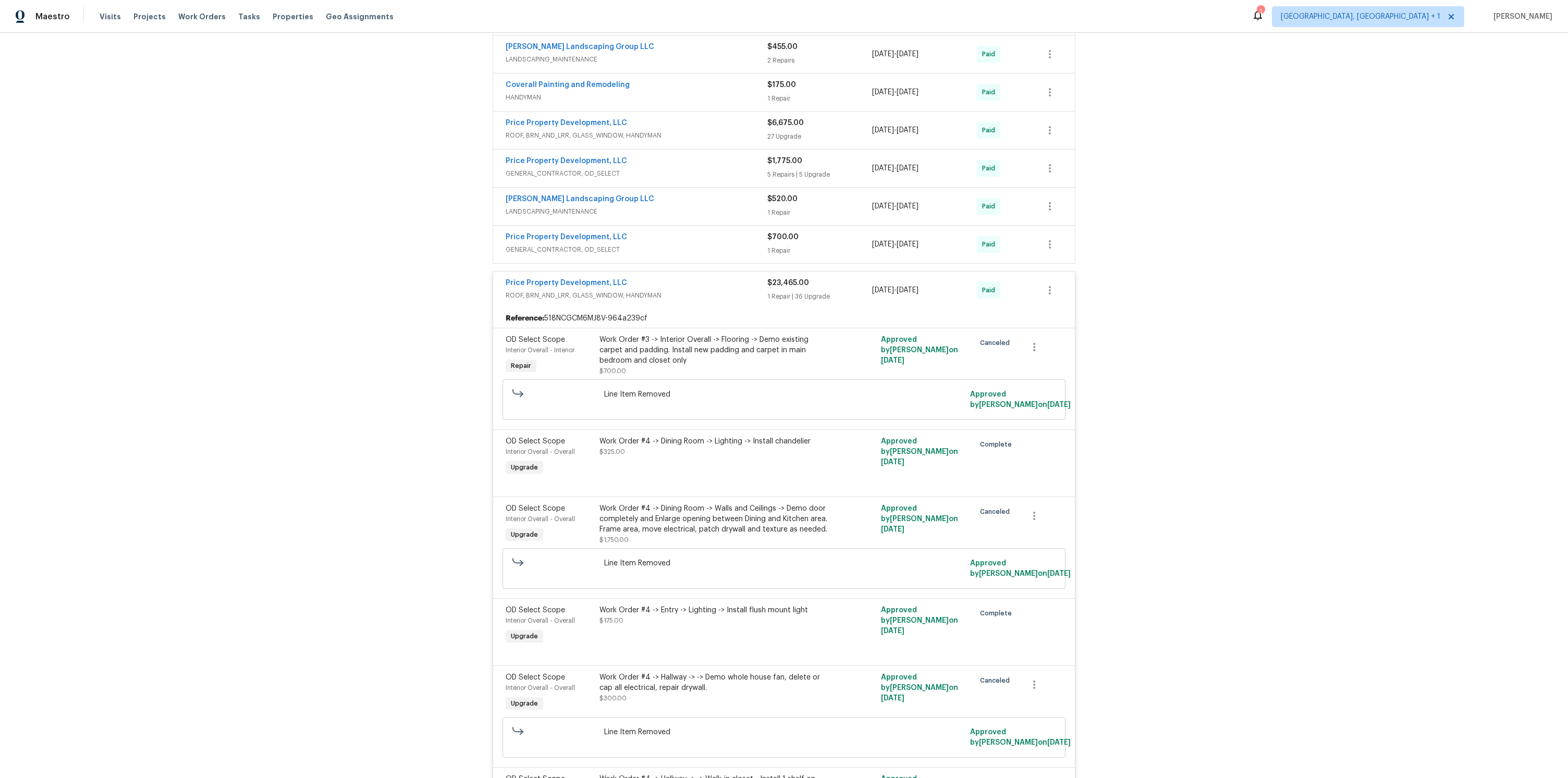
click at [744, 250] on span "GENERAL_CONTRACTOR, OD_SELECT" at bounding box center [637, 250] width 262 height 10
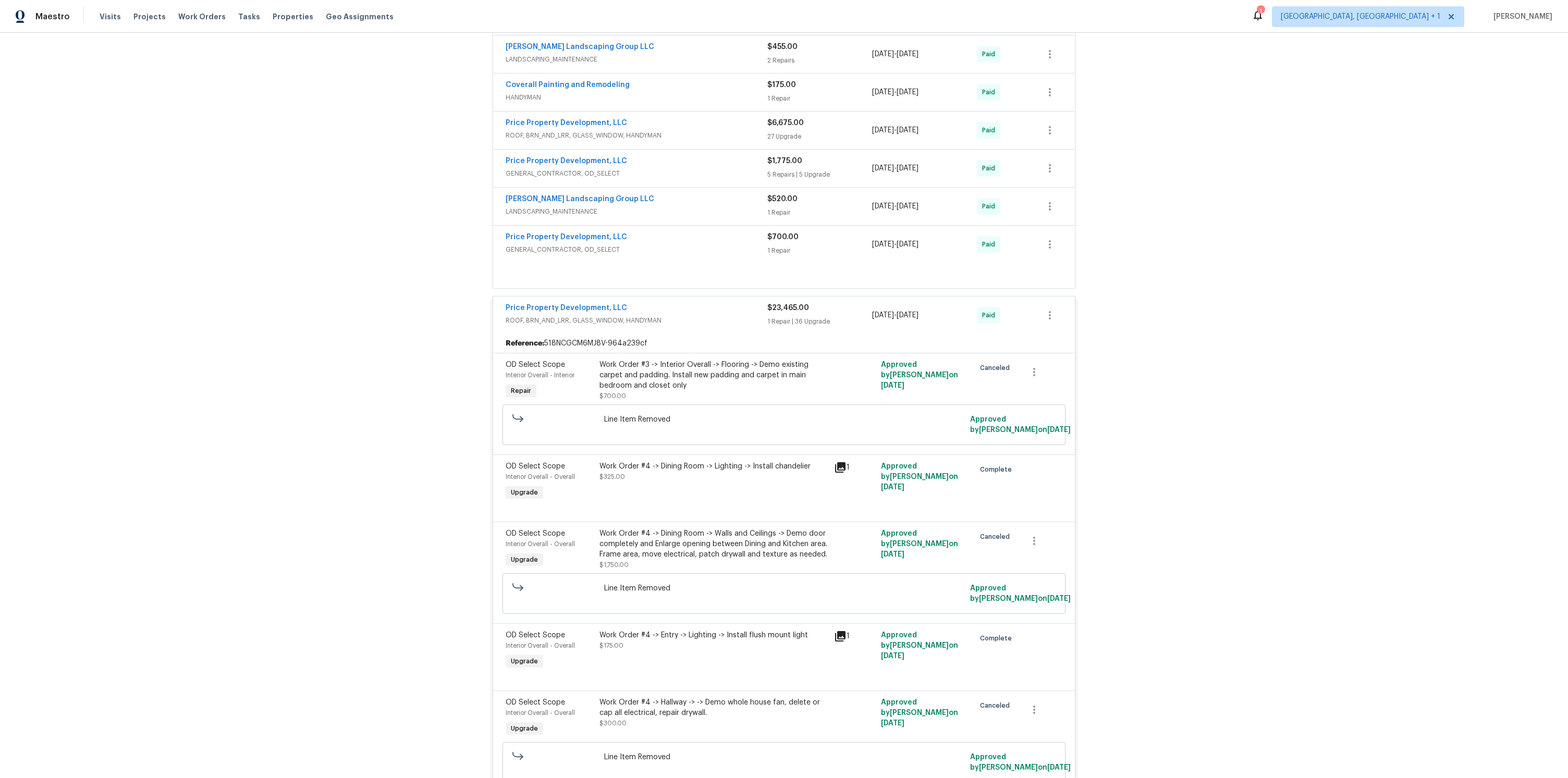
click at [701, 236] on div "Price Property Development, LLC" at bounding box center [637, 238] width 262 height 13
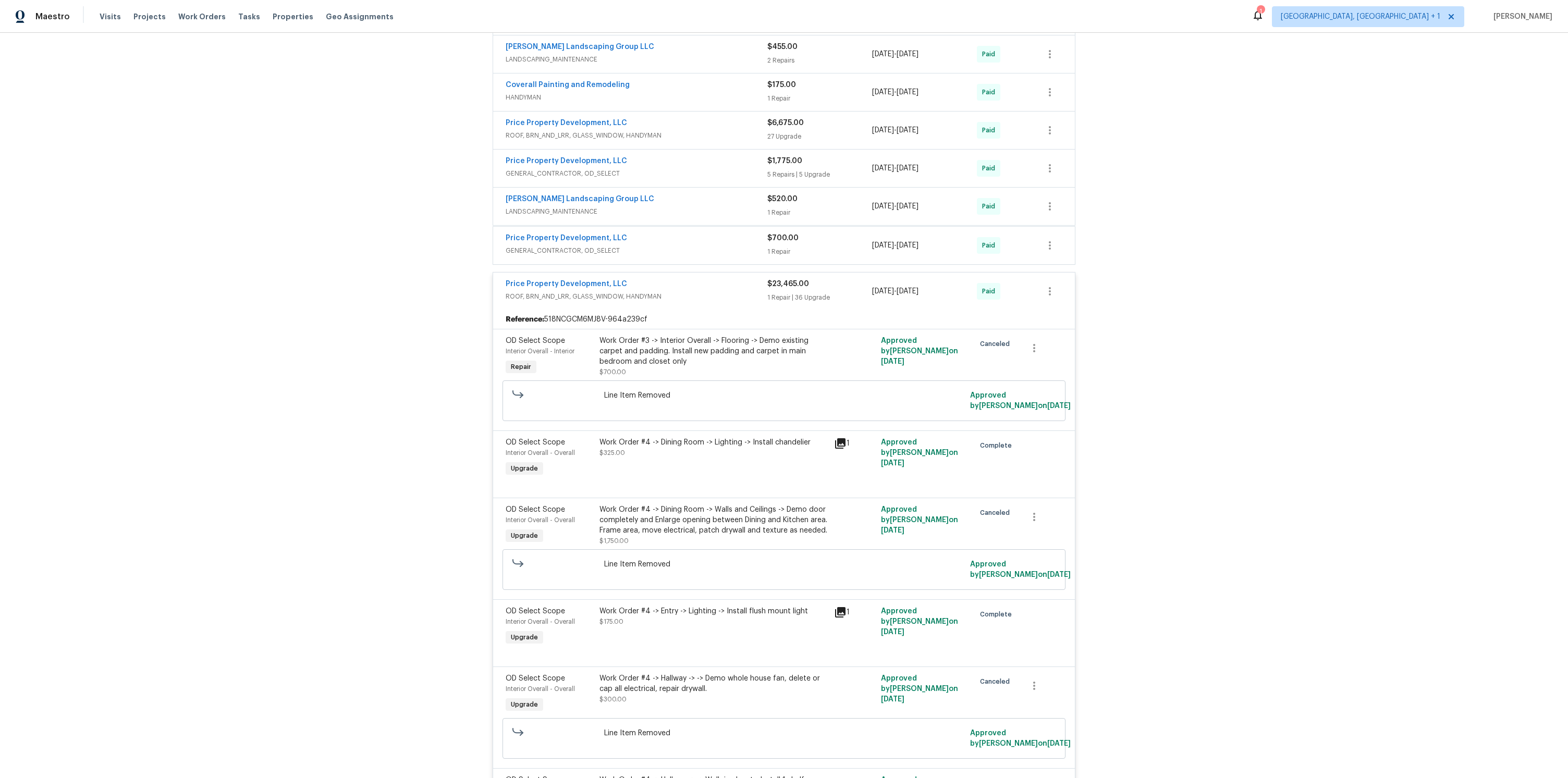
click at [708, 236] on div "Price Property Development, LLC" at bounding box center [637, 239] width 262 height 13
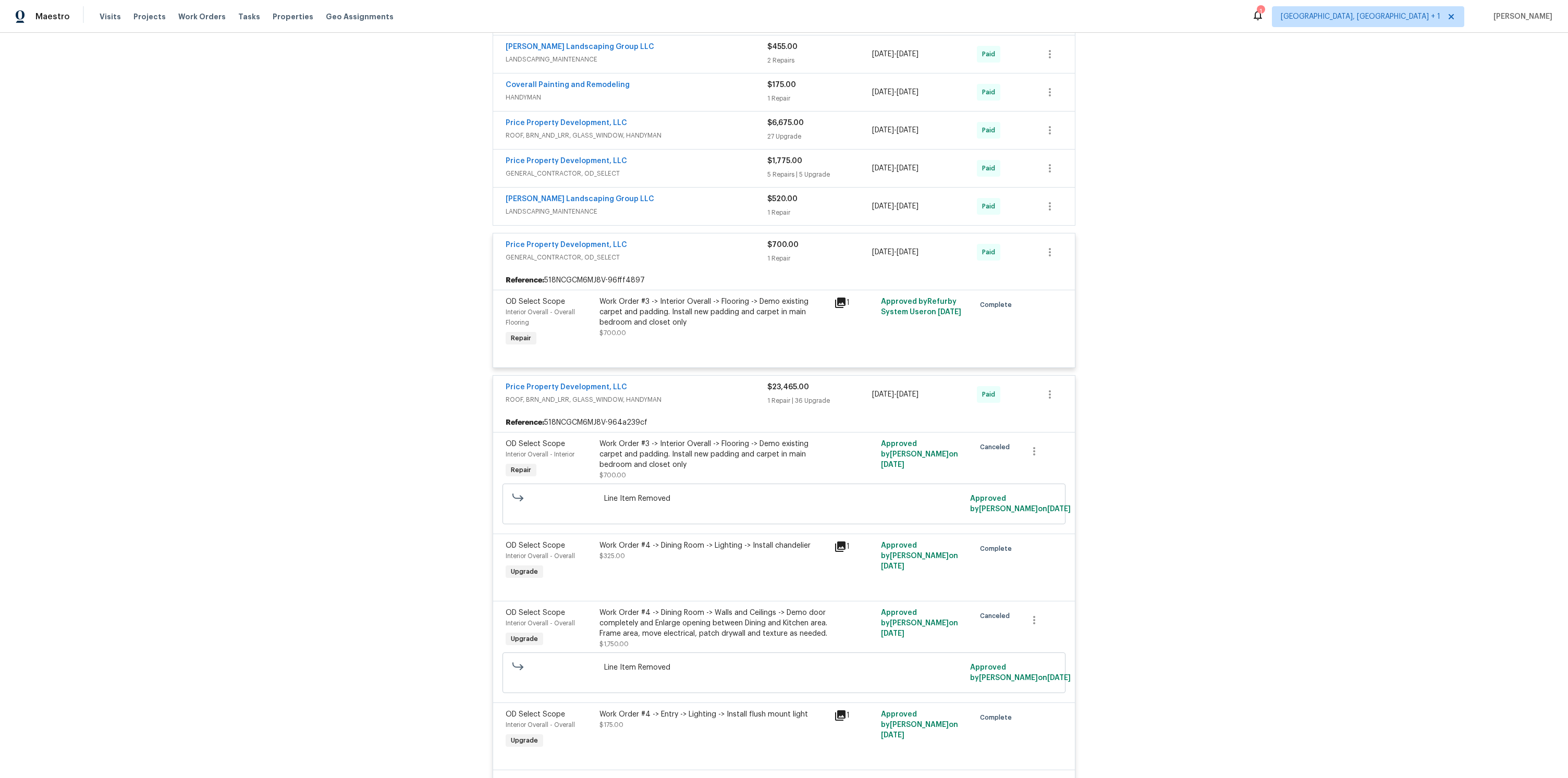
scroll to position [357, 0]
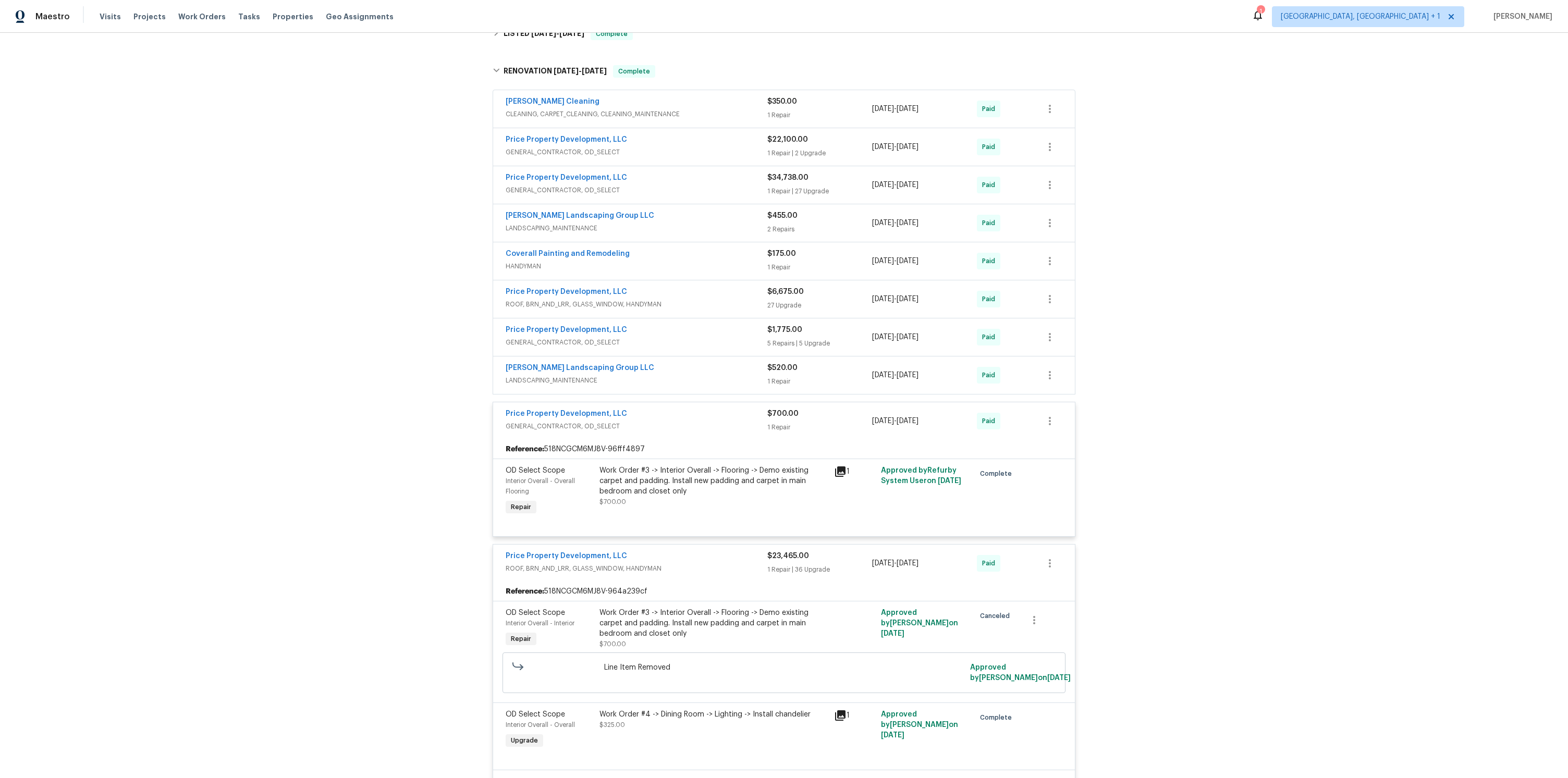
click at [718, 386] on div "[PERSON_NAME] Landscaping Group LLC LANDSCAPING_MAINTENANCE" at bounding box center [637, 375] width 262 height 25
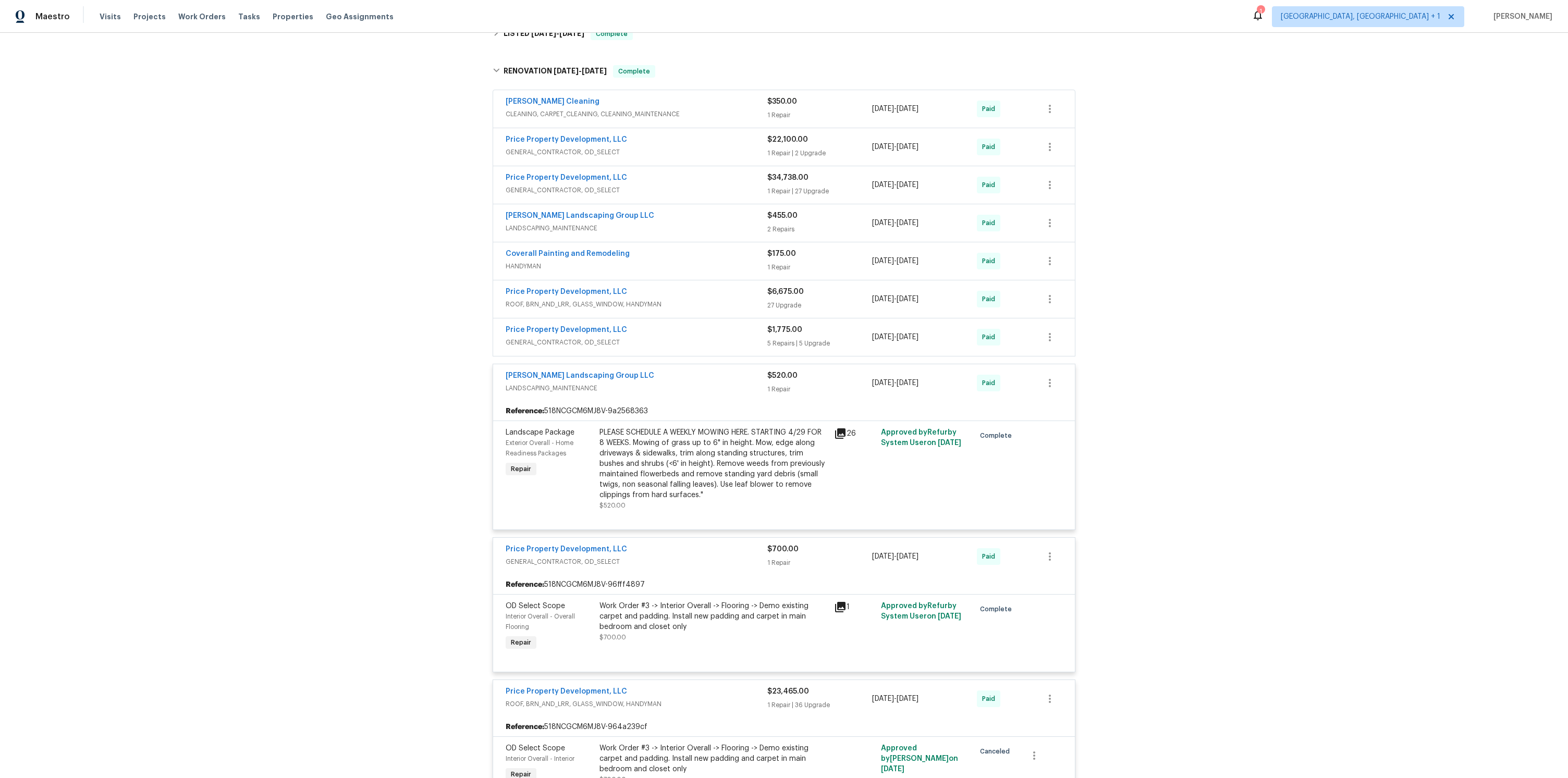
click at [703, 331] on div "Price Property Development, LLC" at bounding box center [637, 331] width 262 height 13
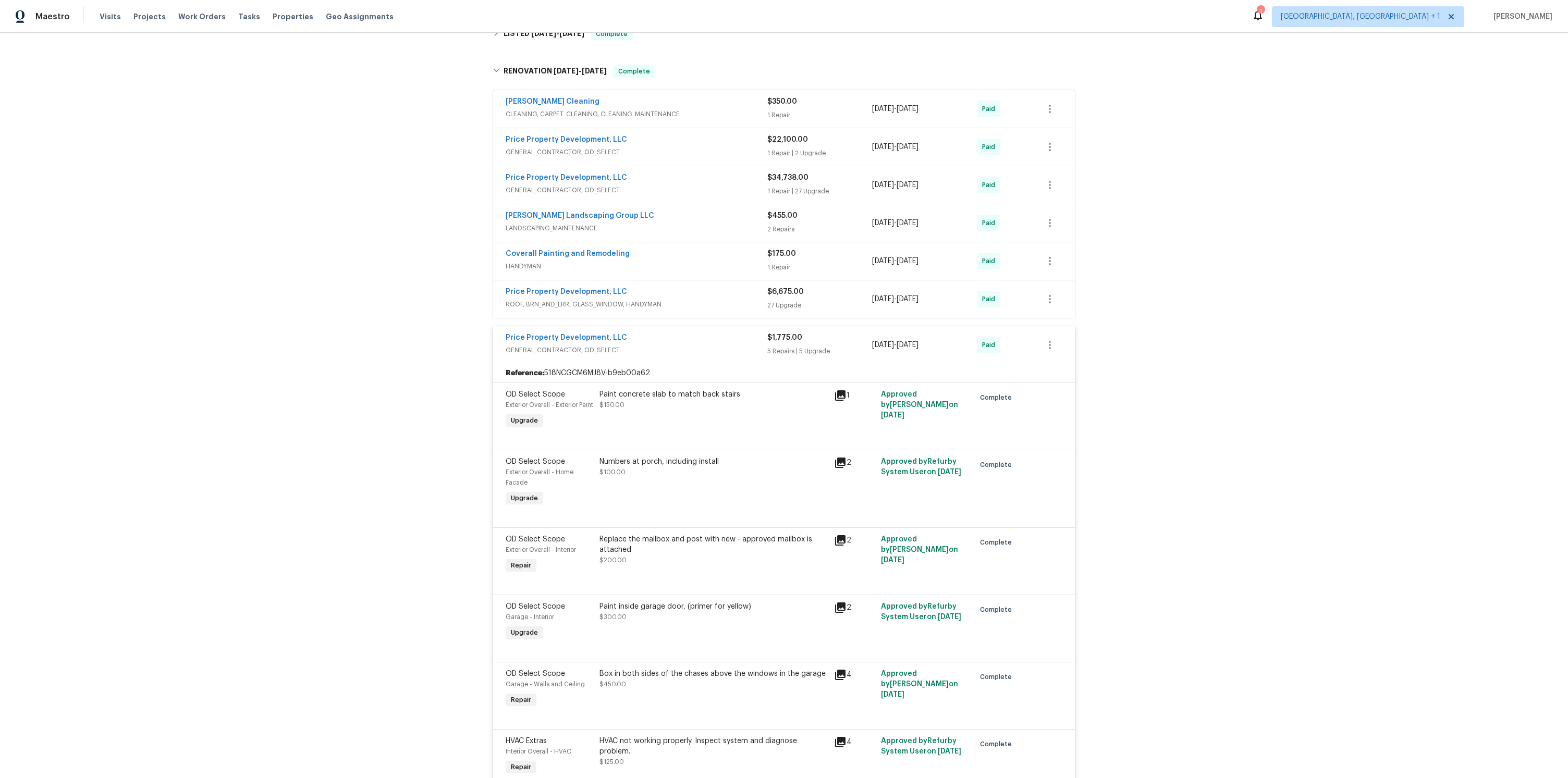
click at [734, 299] on span "ROOF, BRN_AND_LRR, GLASS_WINDOW, HANDYMAN" at bounding box center [637, 304] width 262 height 10
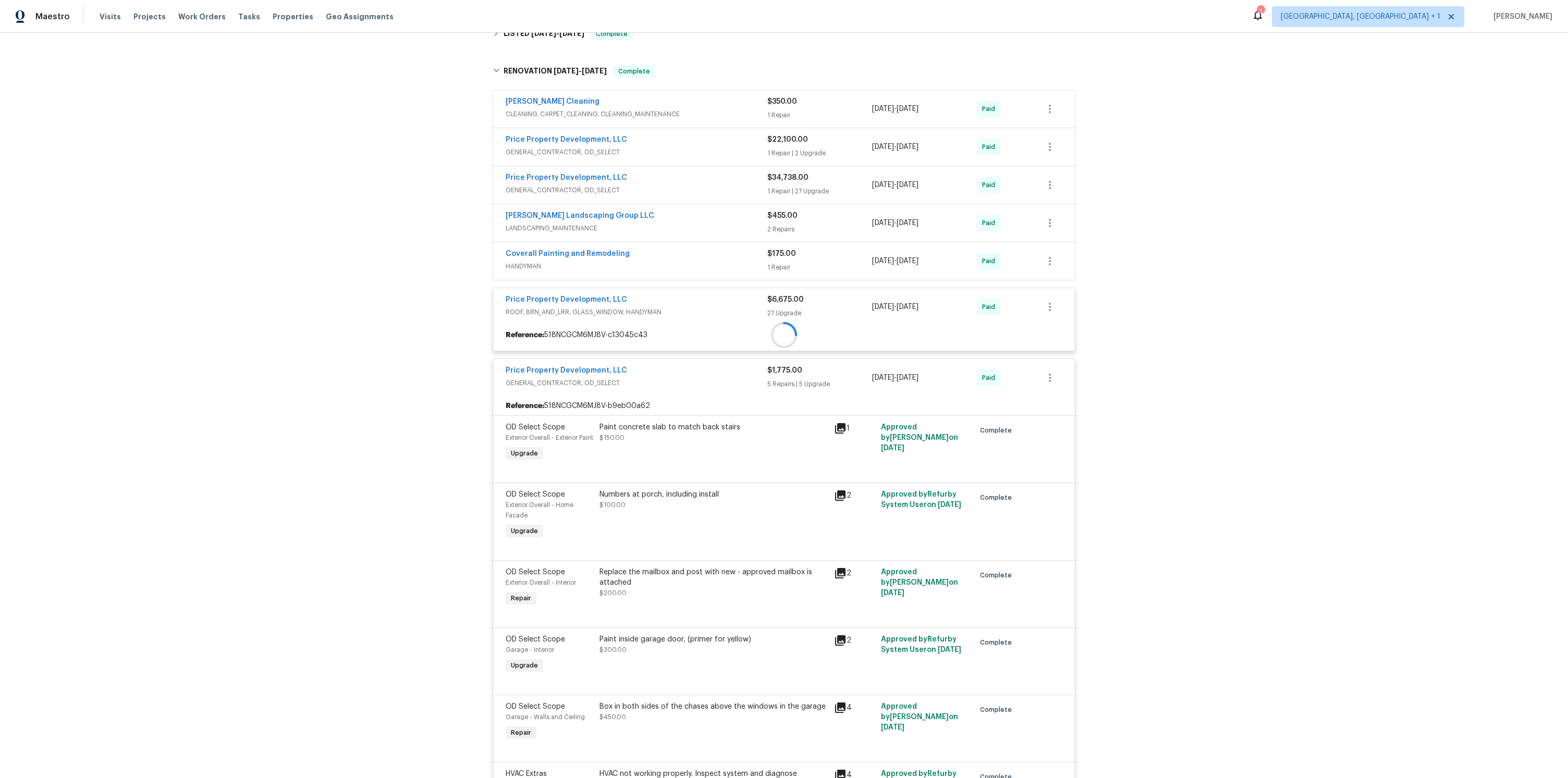
click at [726, 326] on div at bounding box center [784, 335] width 582 height 19
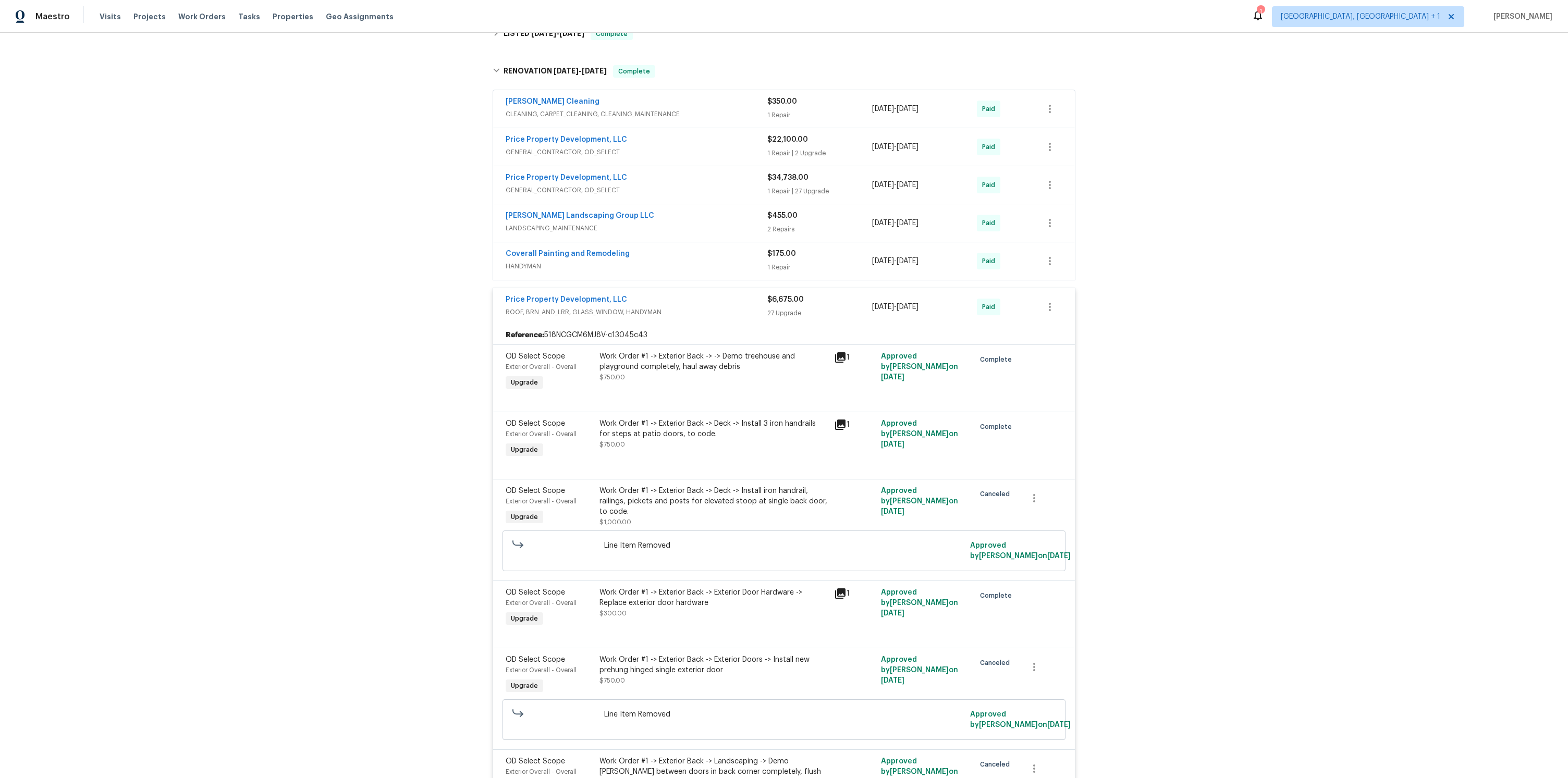
click at [742, 263] on span "HANDYMAN" at bounding box center [637, 266] width 262 height 10
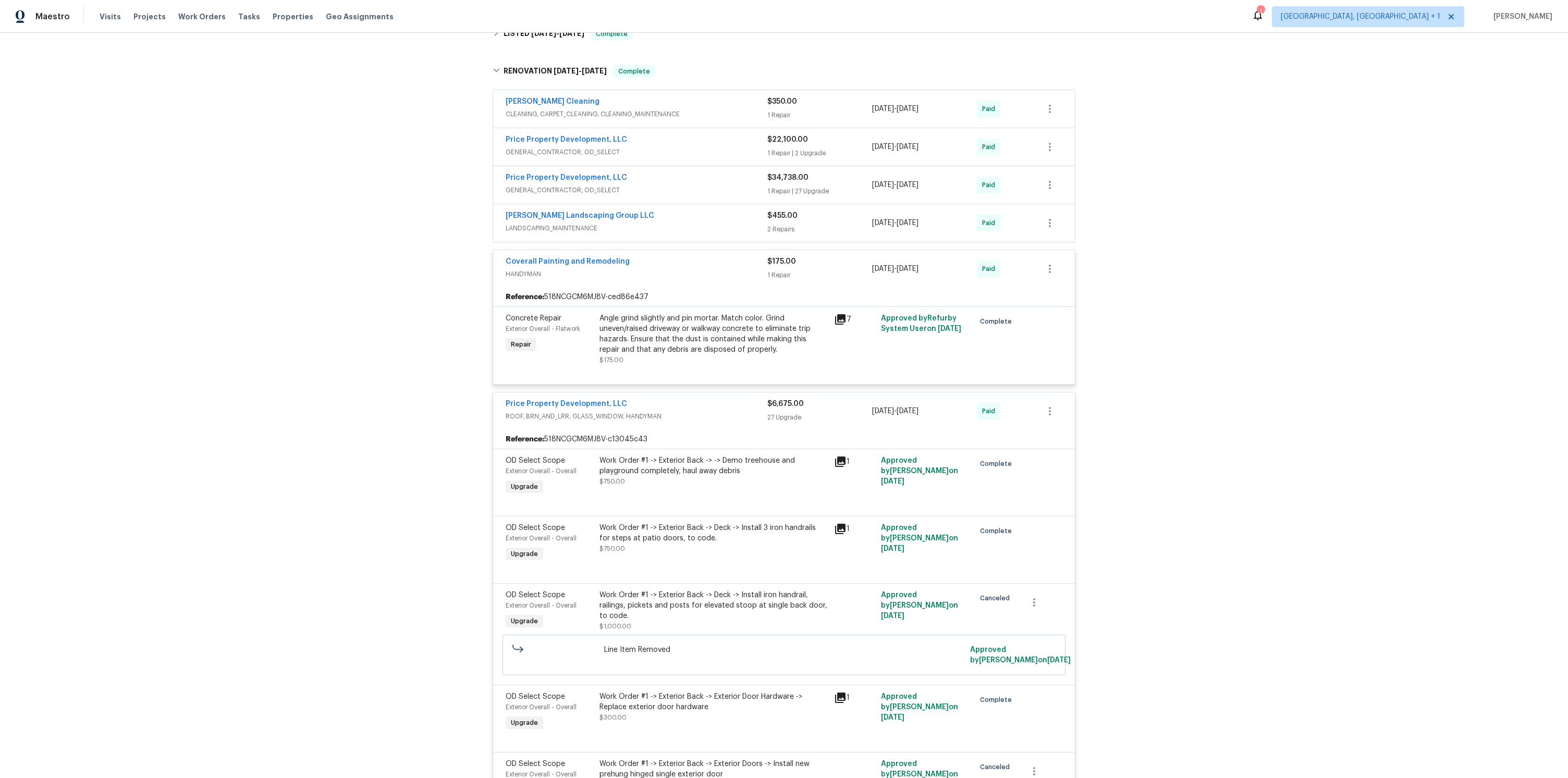
click at [709, 218] on div "[PERSON_NAME] Landscaping Group LLC" at bounding box center [637, 217] width 262 height 13
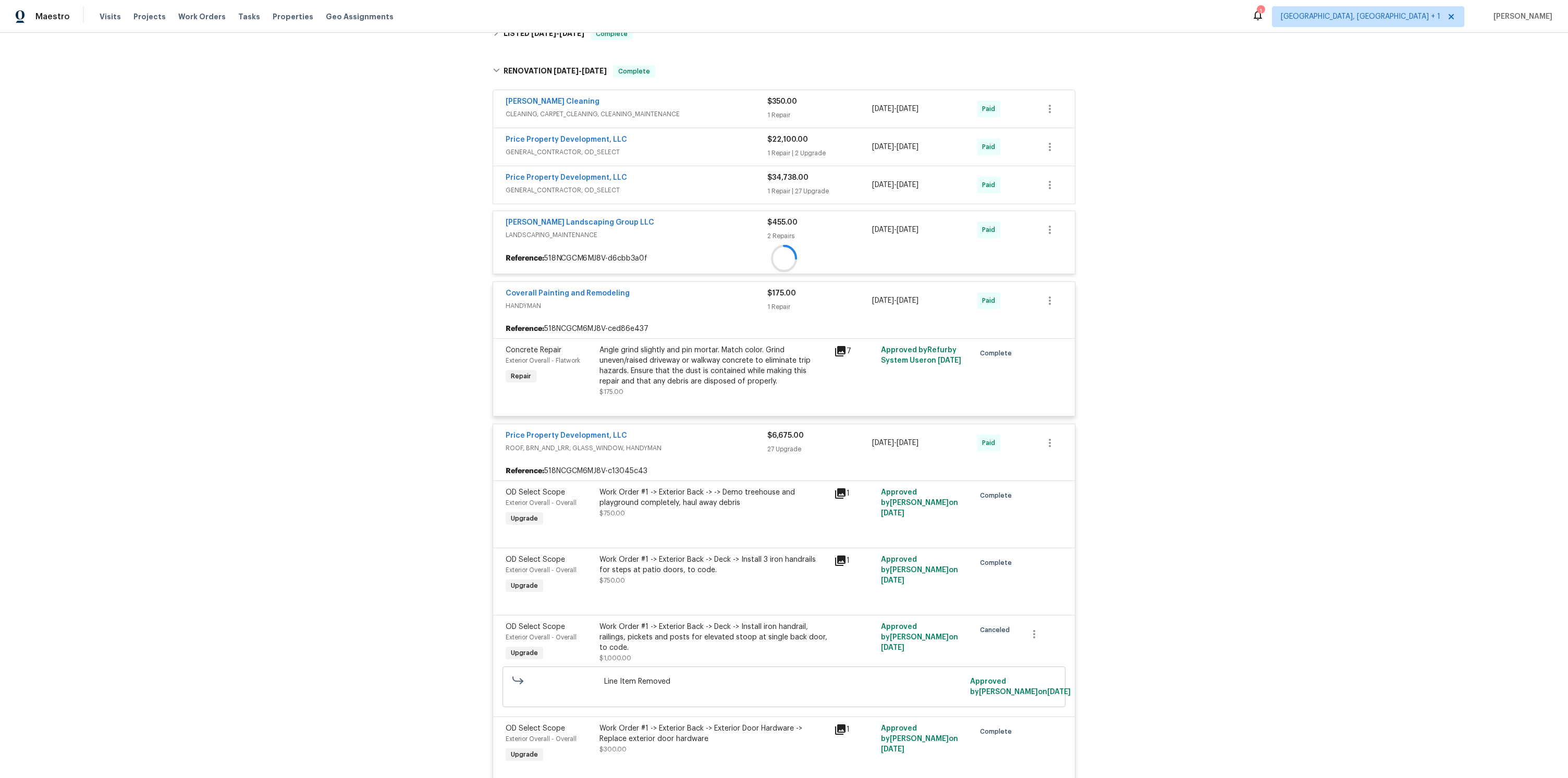
click at [732, 181] on div "Price Property Development, LLC" at bounding box center [637, 179] width 262 height 13
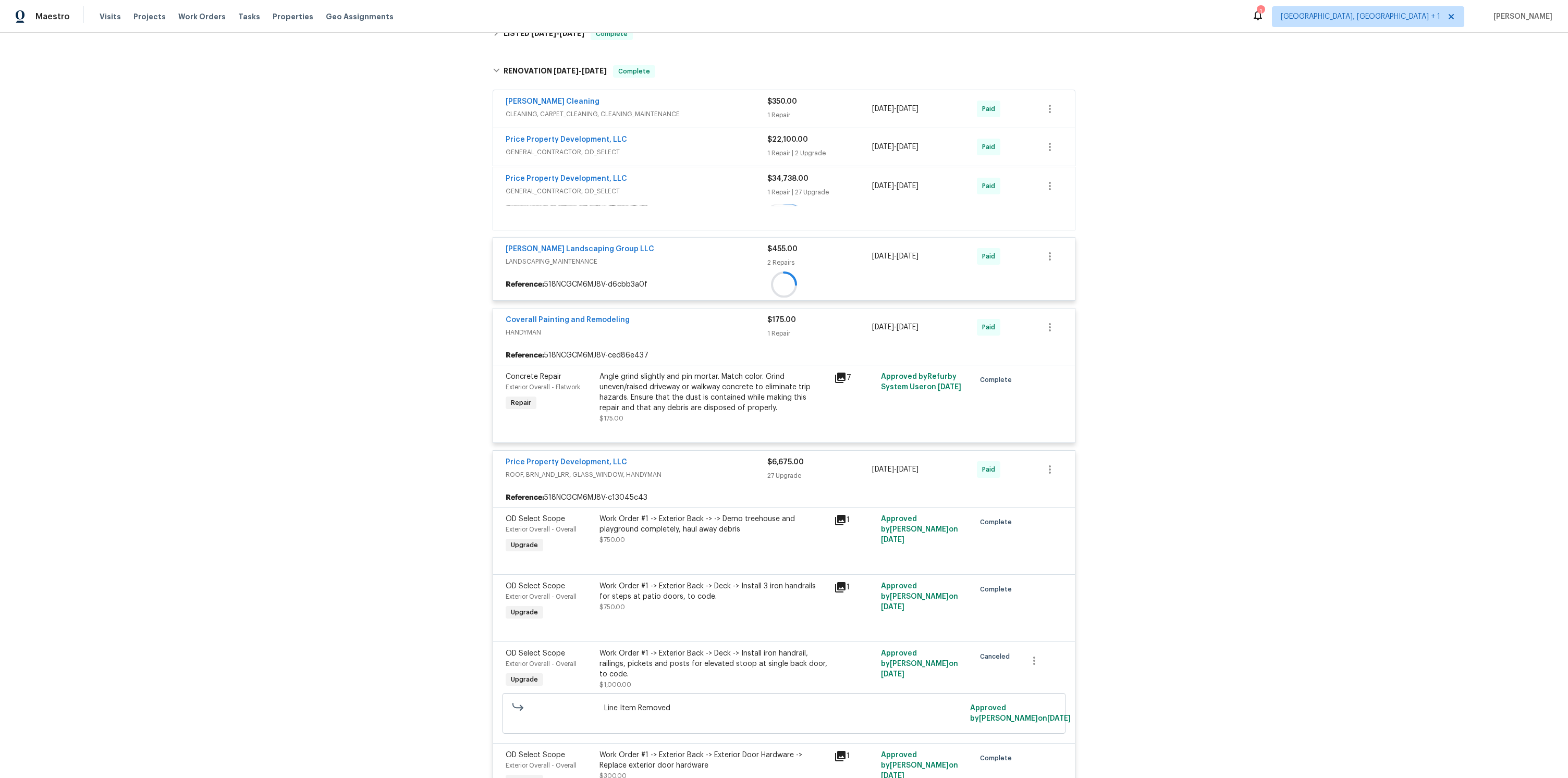
click at [704, 147] on span "GENERAL_CONTRACTOR, OD_SELECT" at bounding box center [637, 153] width 262 height 10
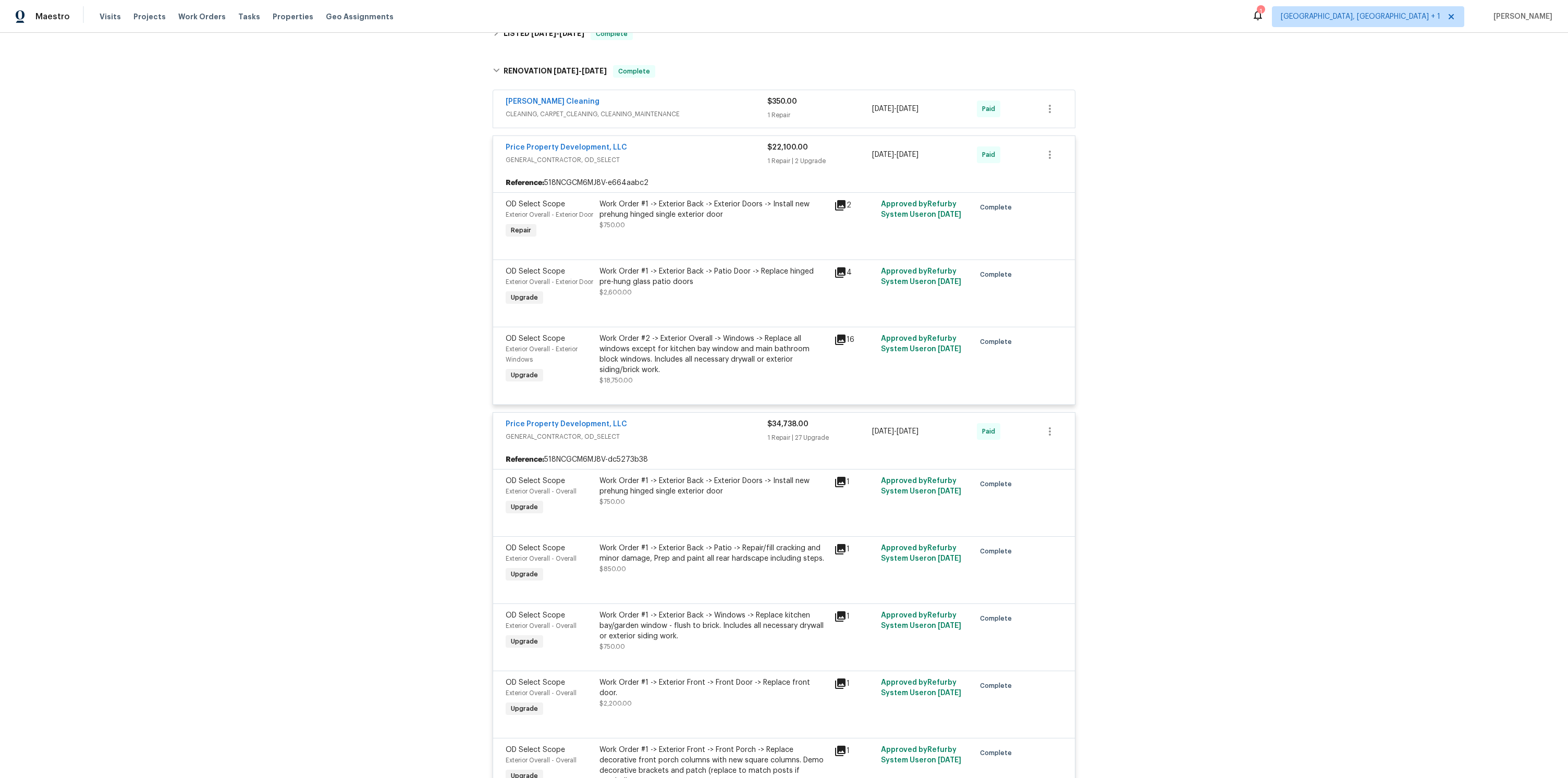
click at [706, 112] on span "CLEANING, CARPET_CLEANING, CLEANING_MAINTENANCE" at bounding box center [637, 114] width 262 height 10
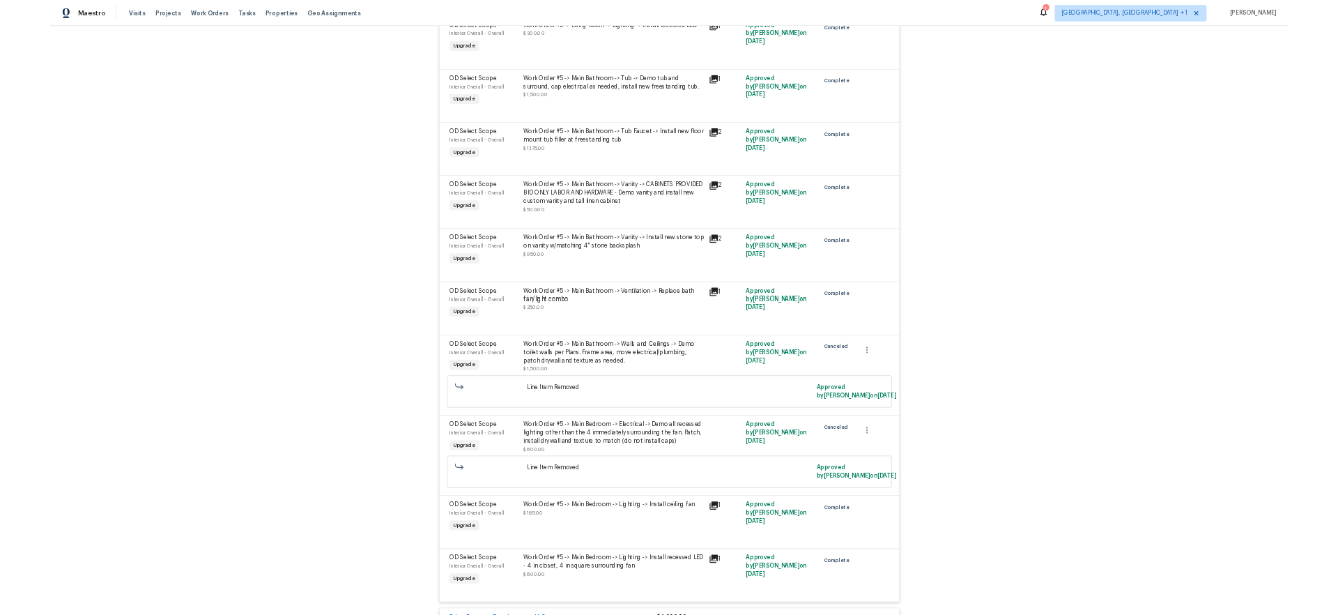
scroll to position [15275, 0]
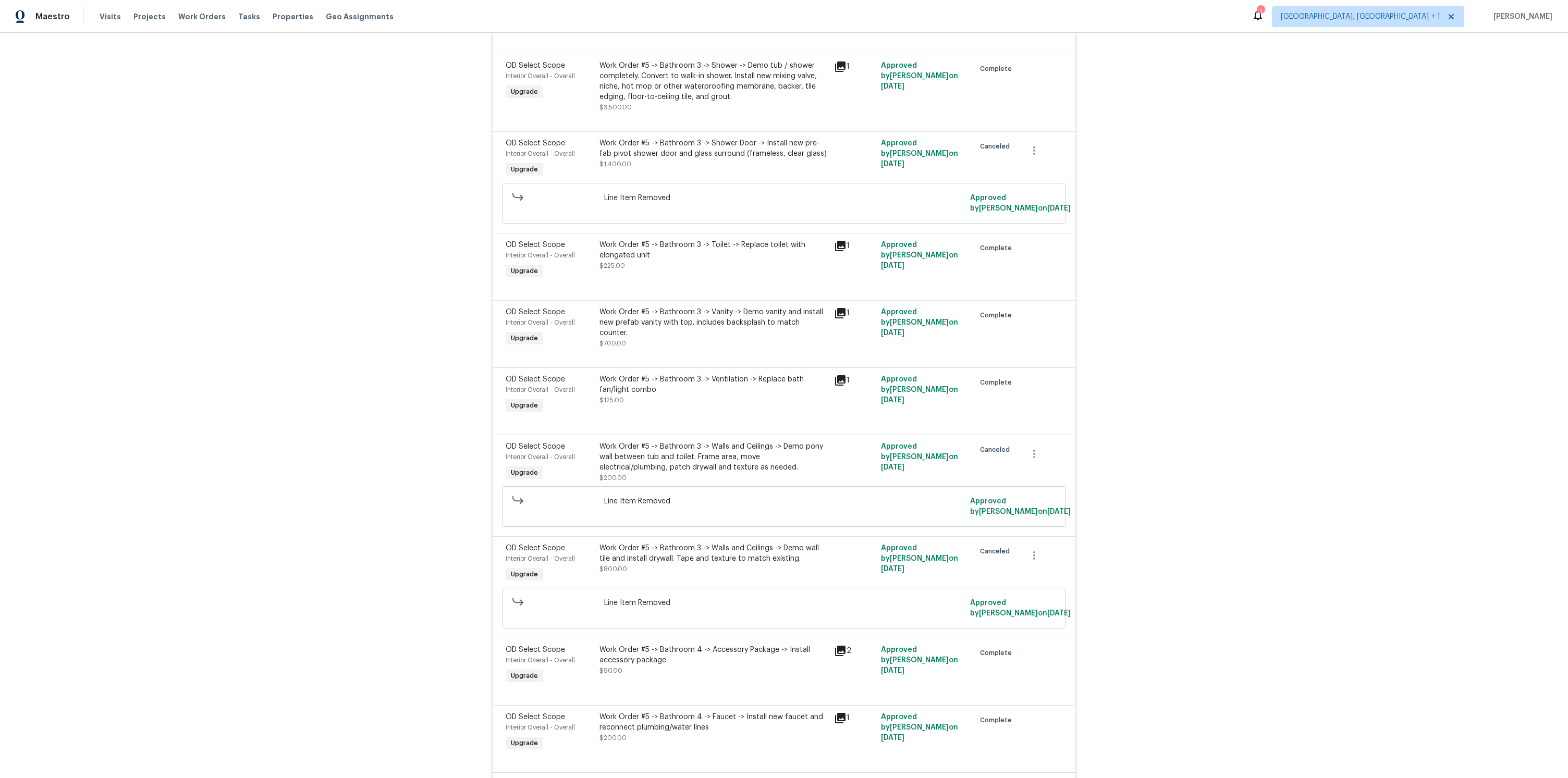
click at [840, 386] on icon at bounding box center [840, 381] width 10 height 10
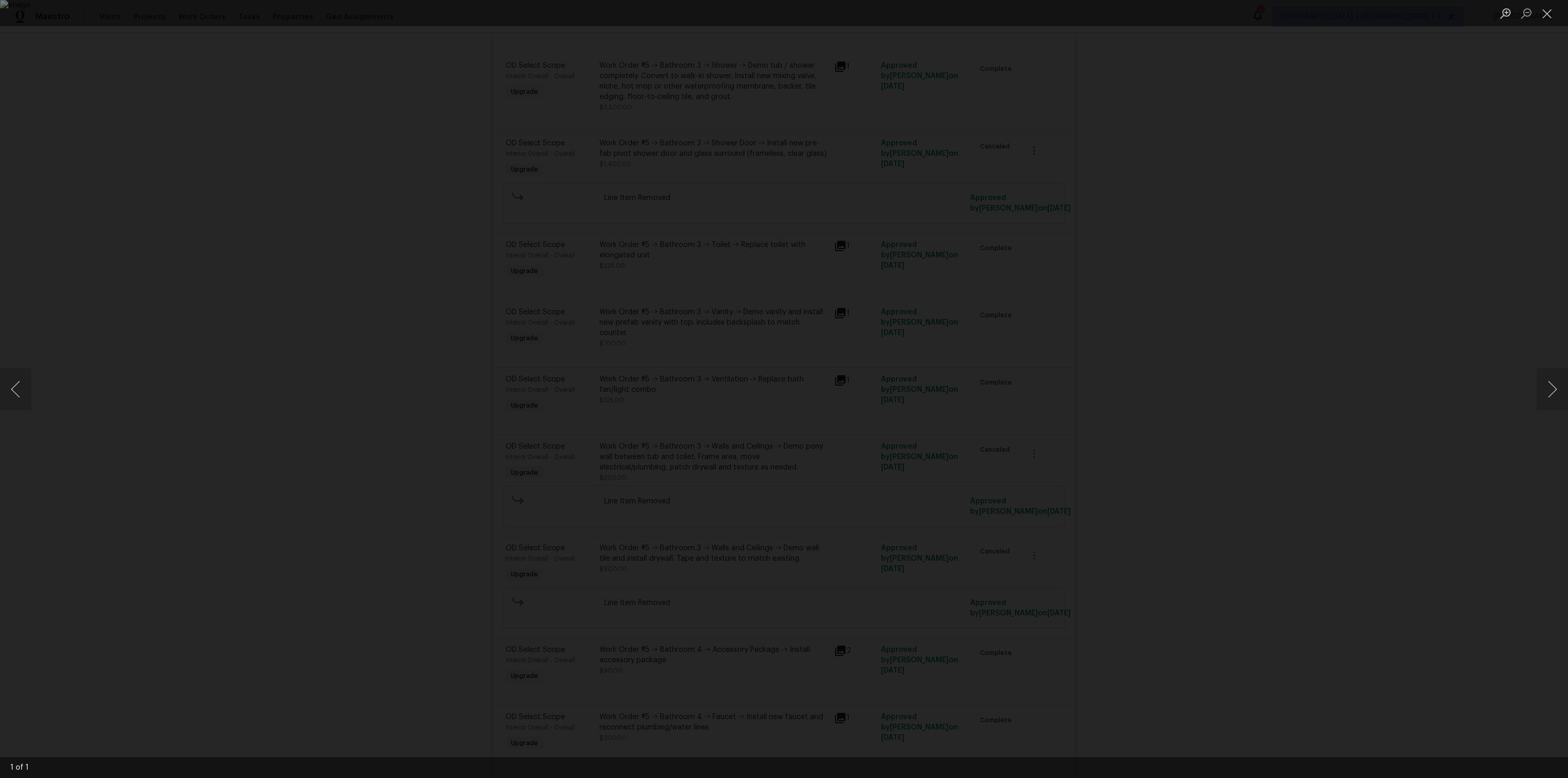
click at [1145, 399] on div "Lightbox" at bounding box center [784, 389] width 1568 height 778
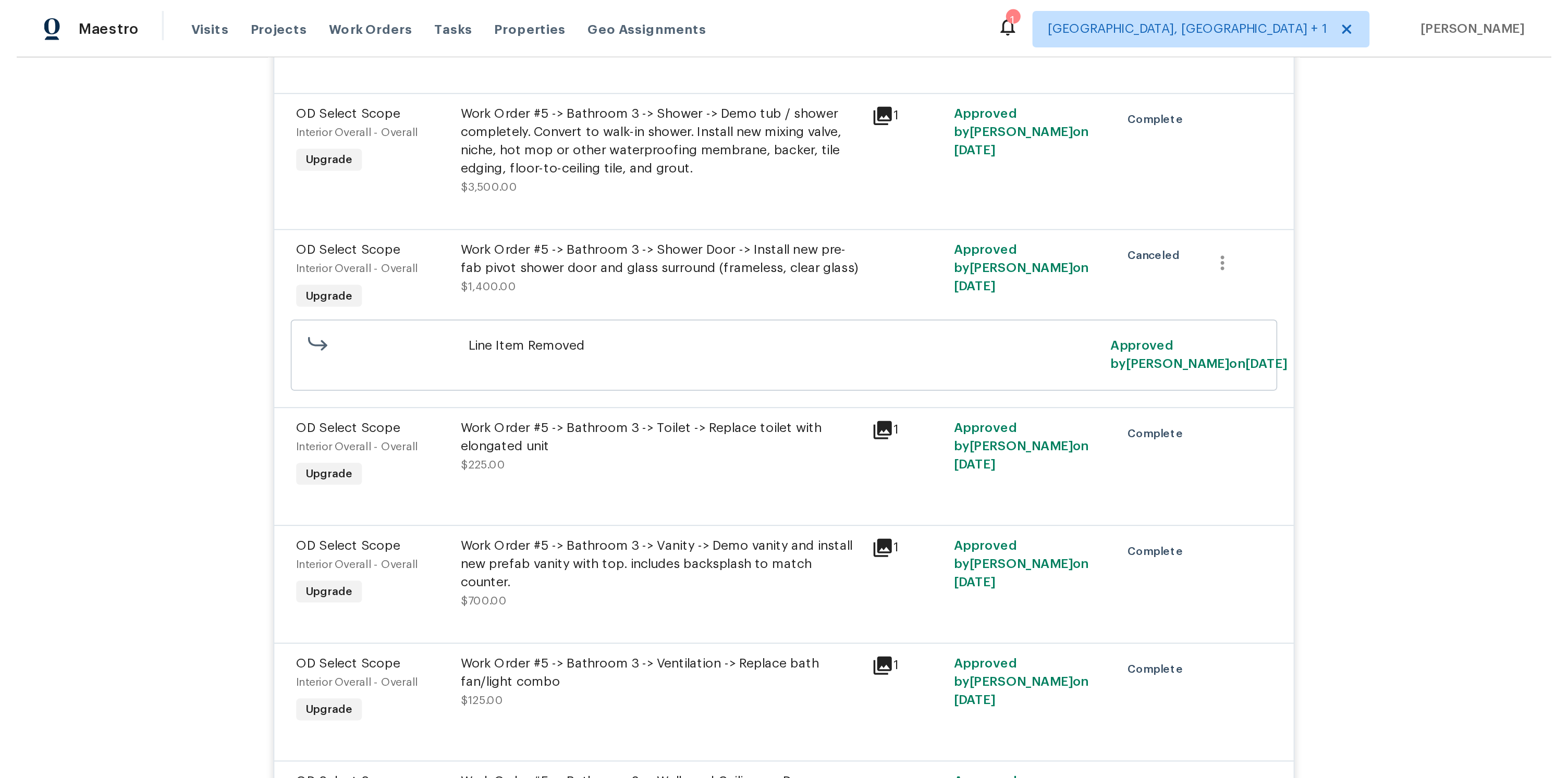
scroll to position [11428, 0]
